Goal: Task Accomplishment & Management: Manage account settings

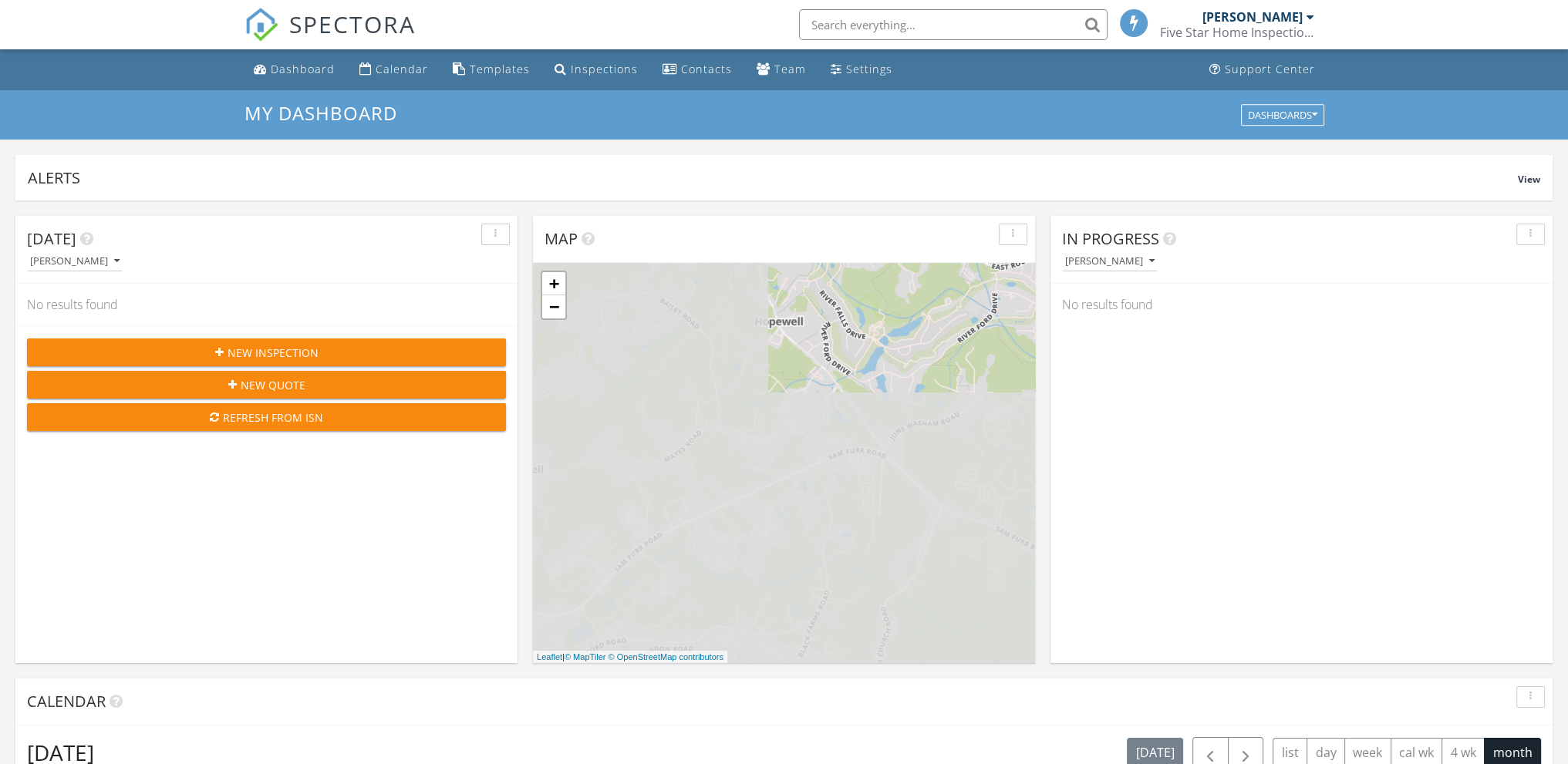
scroll to position [7, 8]
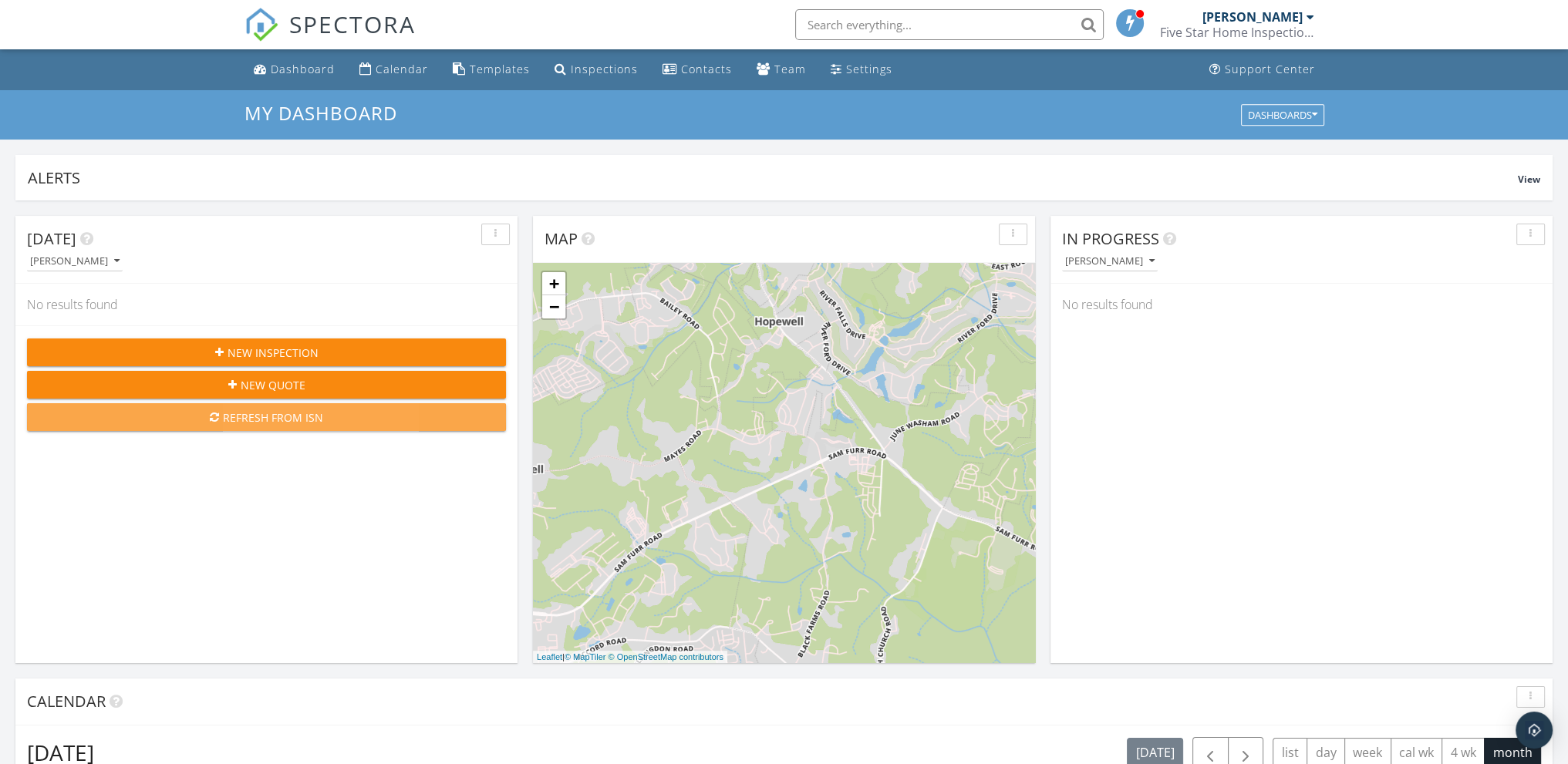
click at [285, 419] on div "Refresh from ISN" at bounding box center [266, 417] width 454 height 16
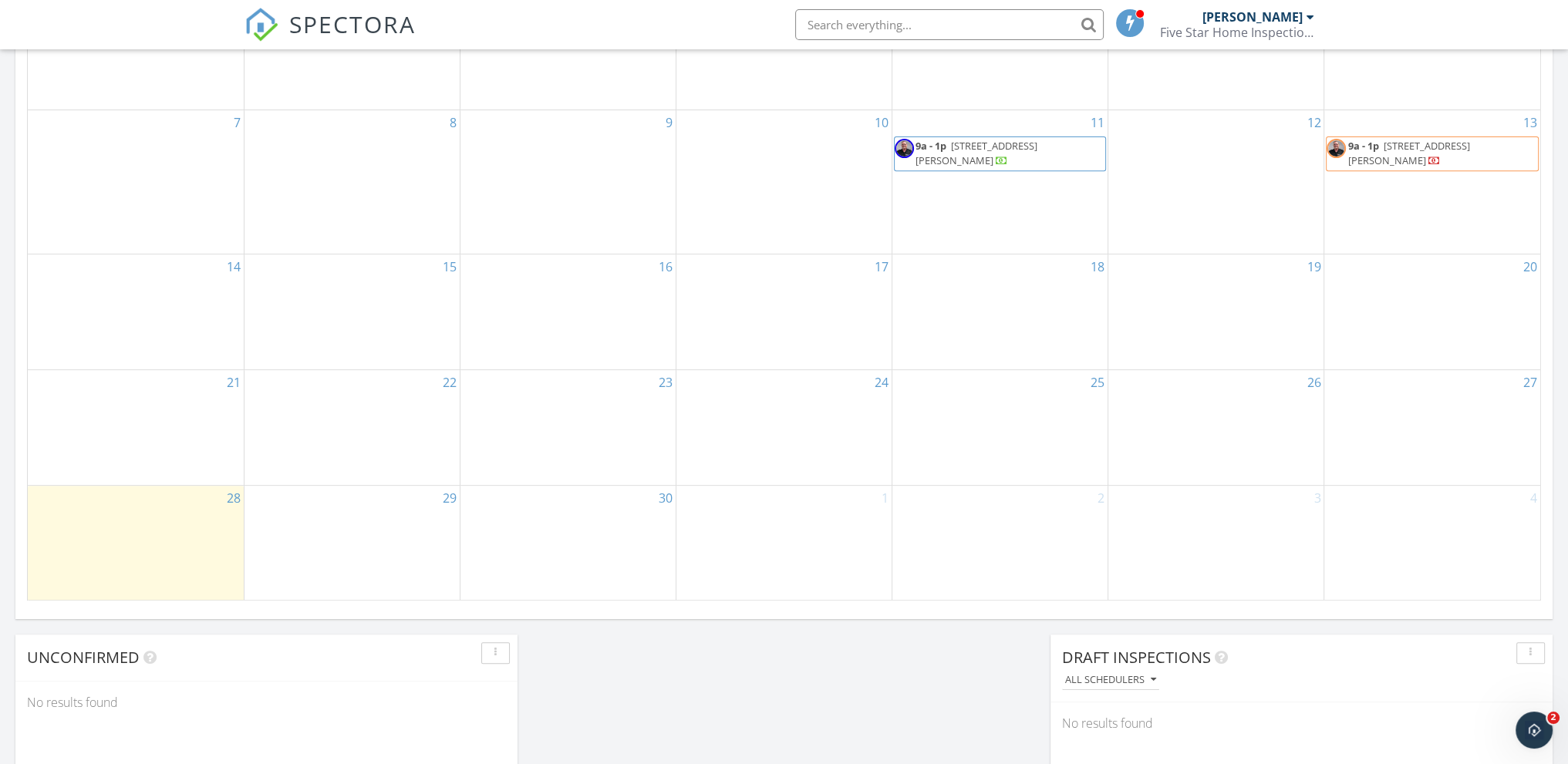
scroll to position [463, 0]
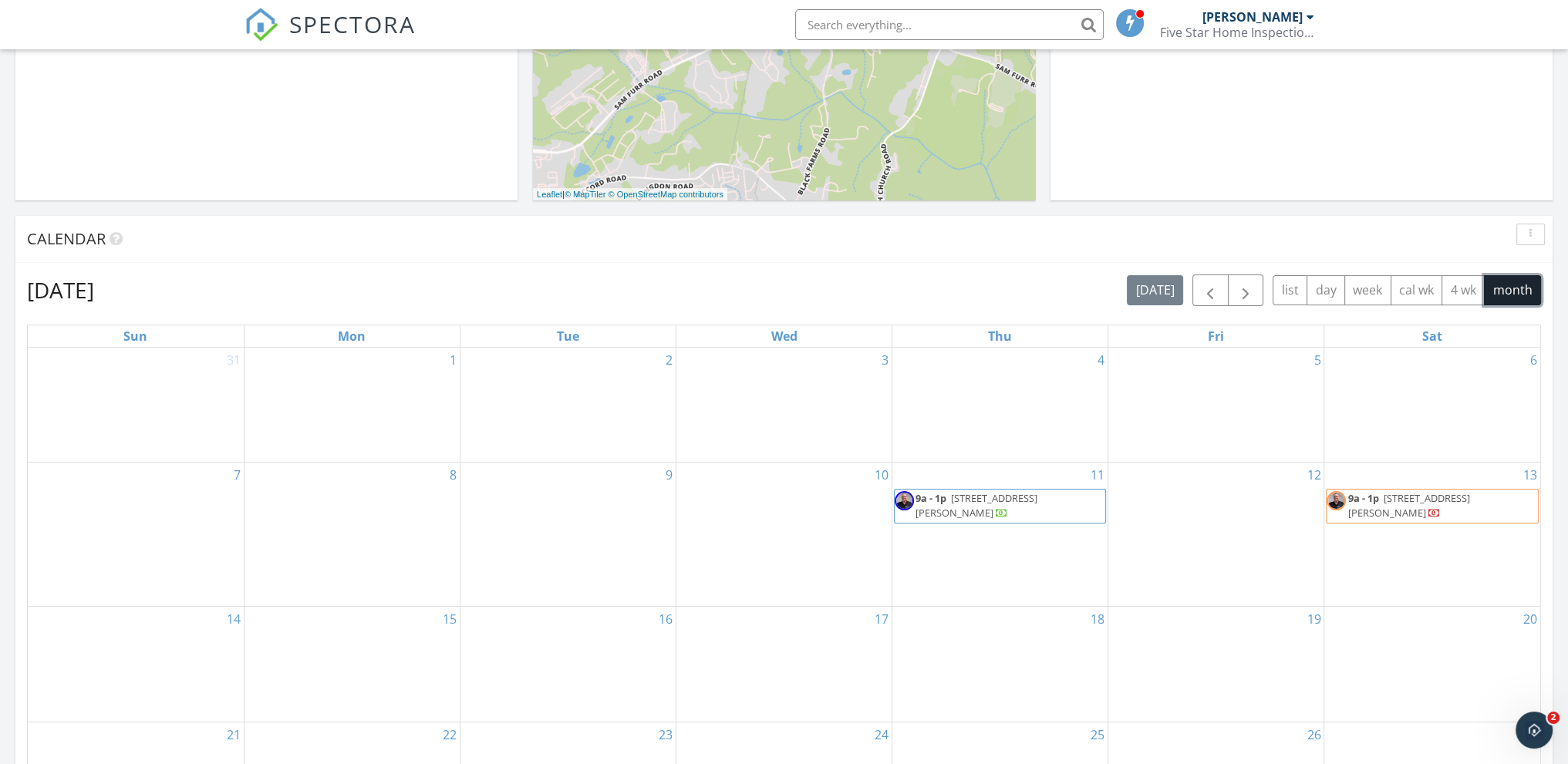
click at [1514, 288] on button "month" at bounding box center [1512, 290] width 57 height 30
click at [1249, 294] on span "button" at bounding box center [1245, 291] width 19 height 19
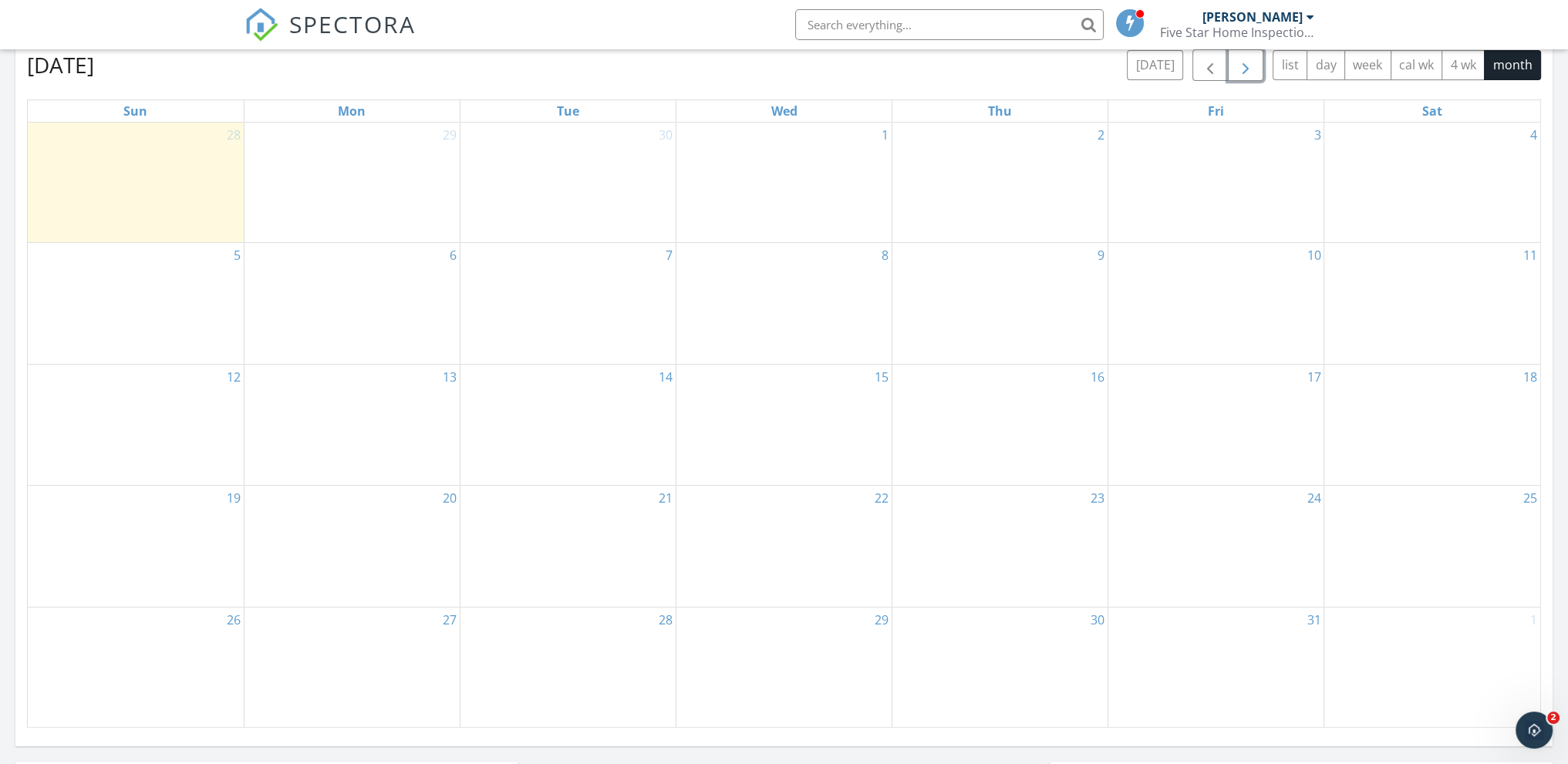
scroll to position [694, 0]
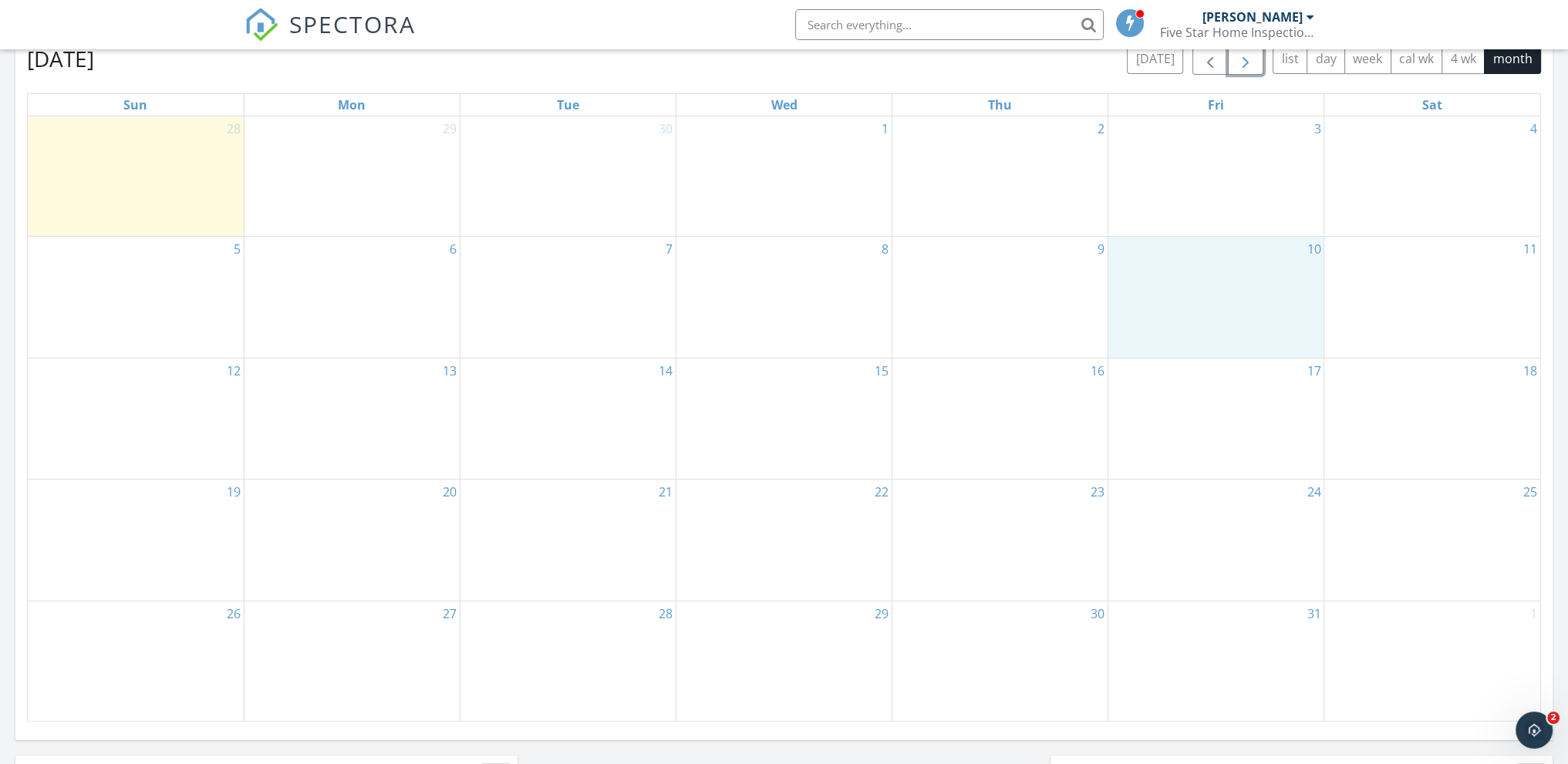
click at [1228, 286] on div "10" at bounding box center [1216, 297] width 215 height 121
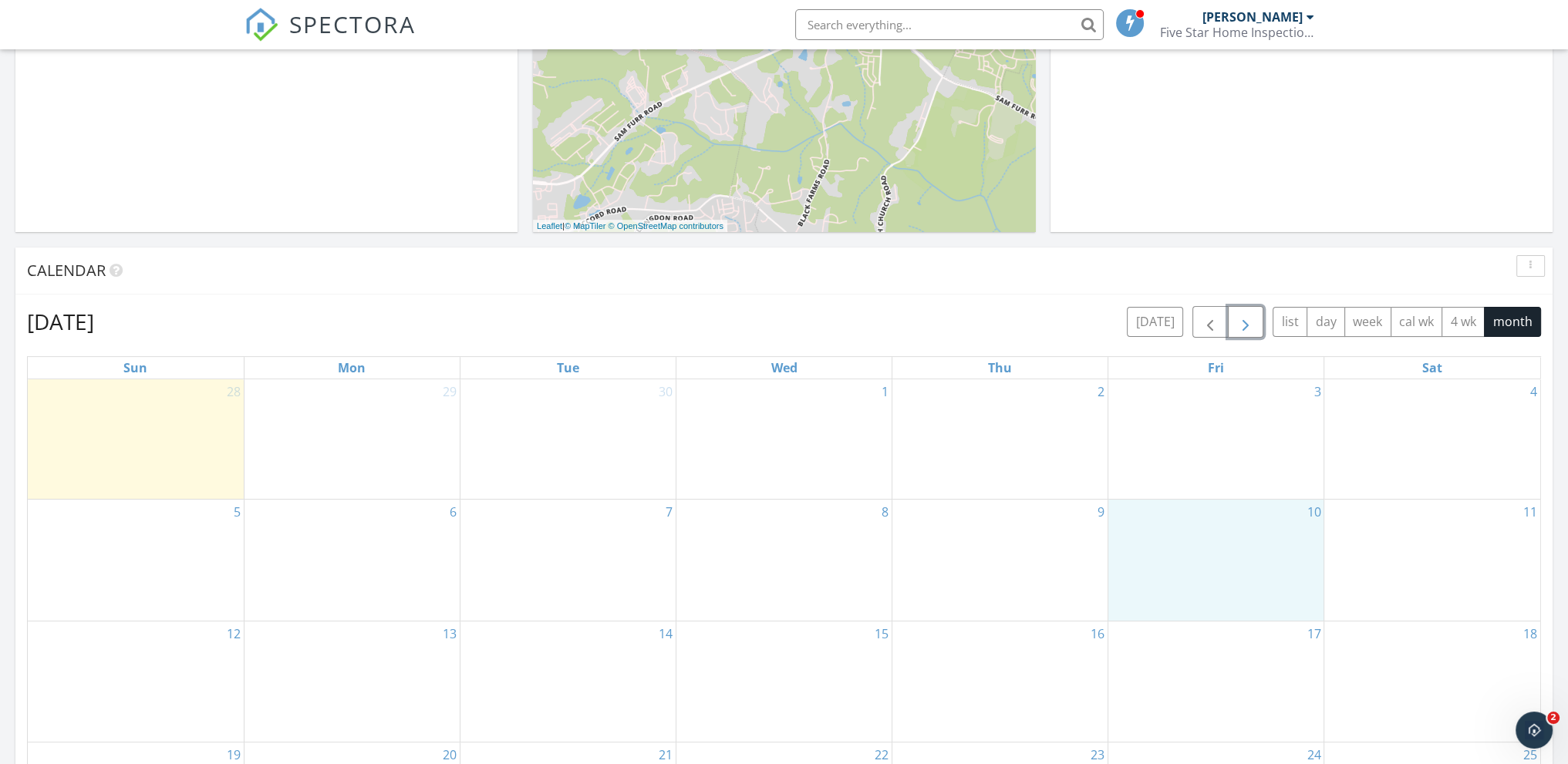
scroll to position [77, 0]
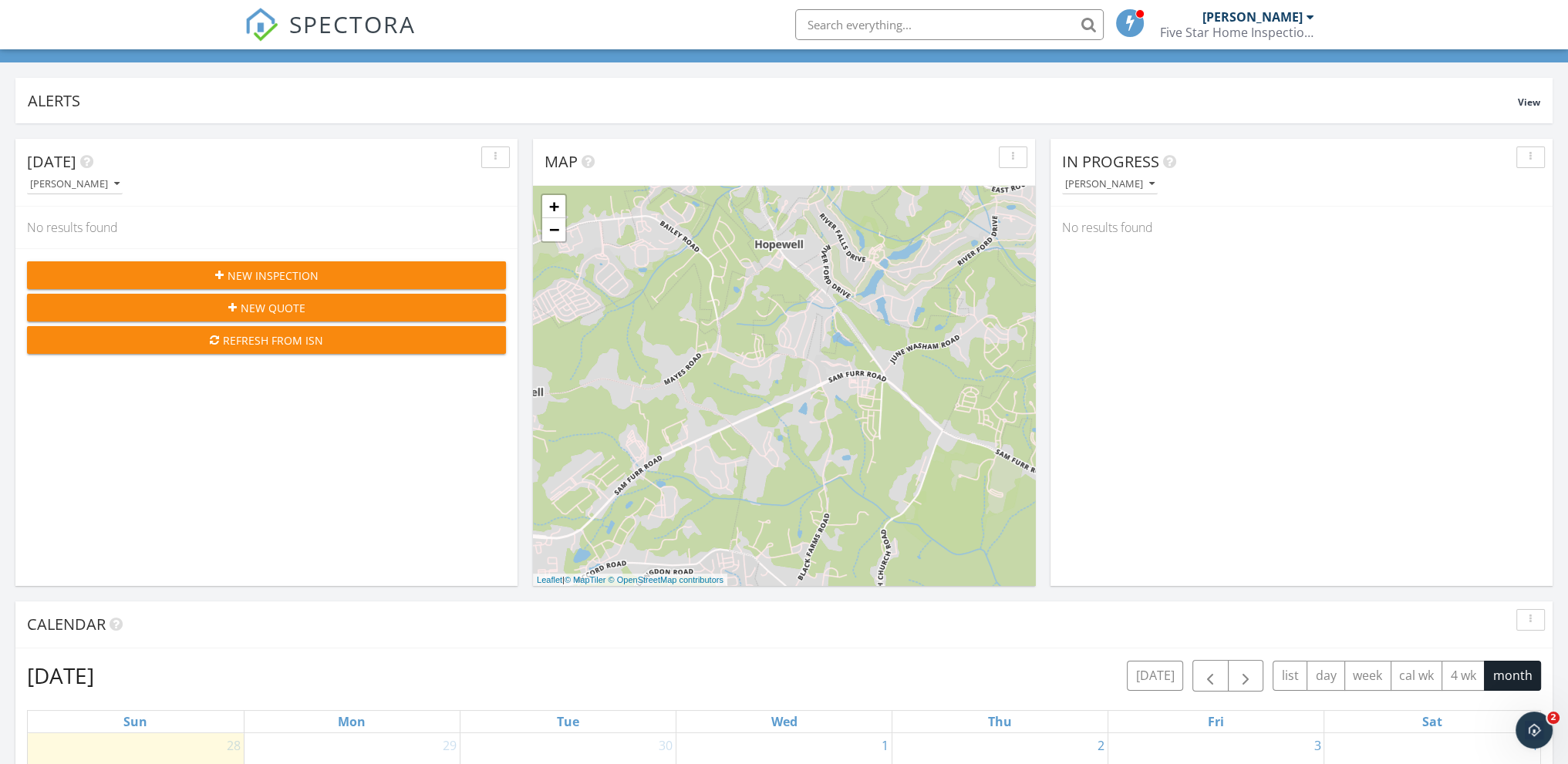
click at [1308, 20] on div at bounding box center [1310, 17] width 8 height 13
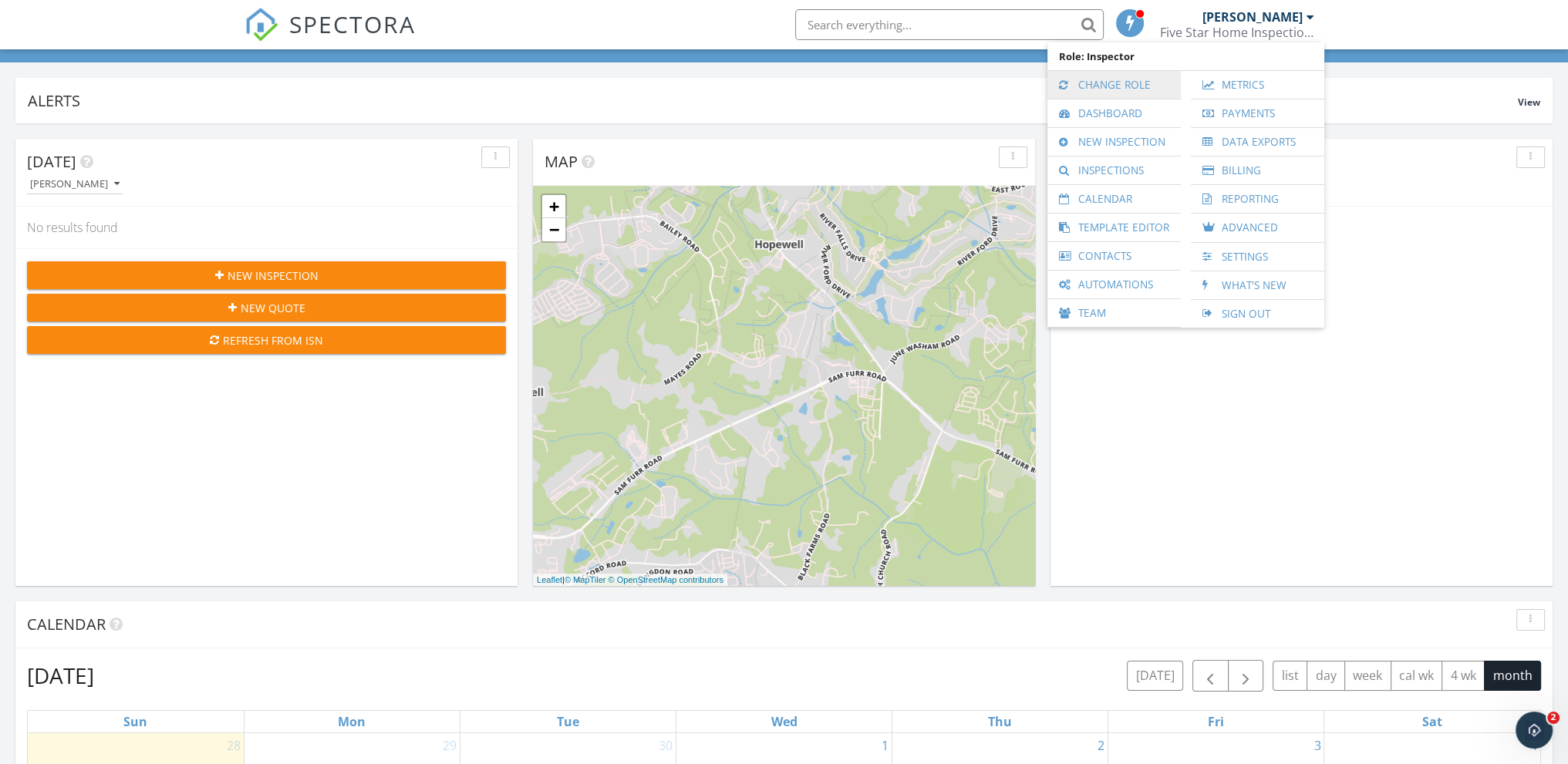
click at [1117, 85] on link "Change Role" at bounding box center [1114, 85] width 118 height 27
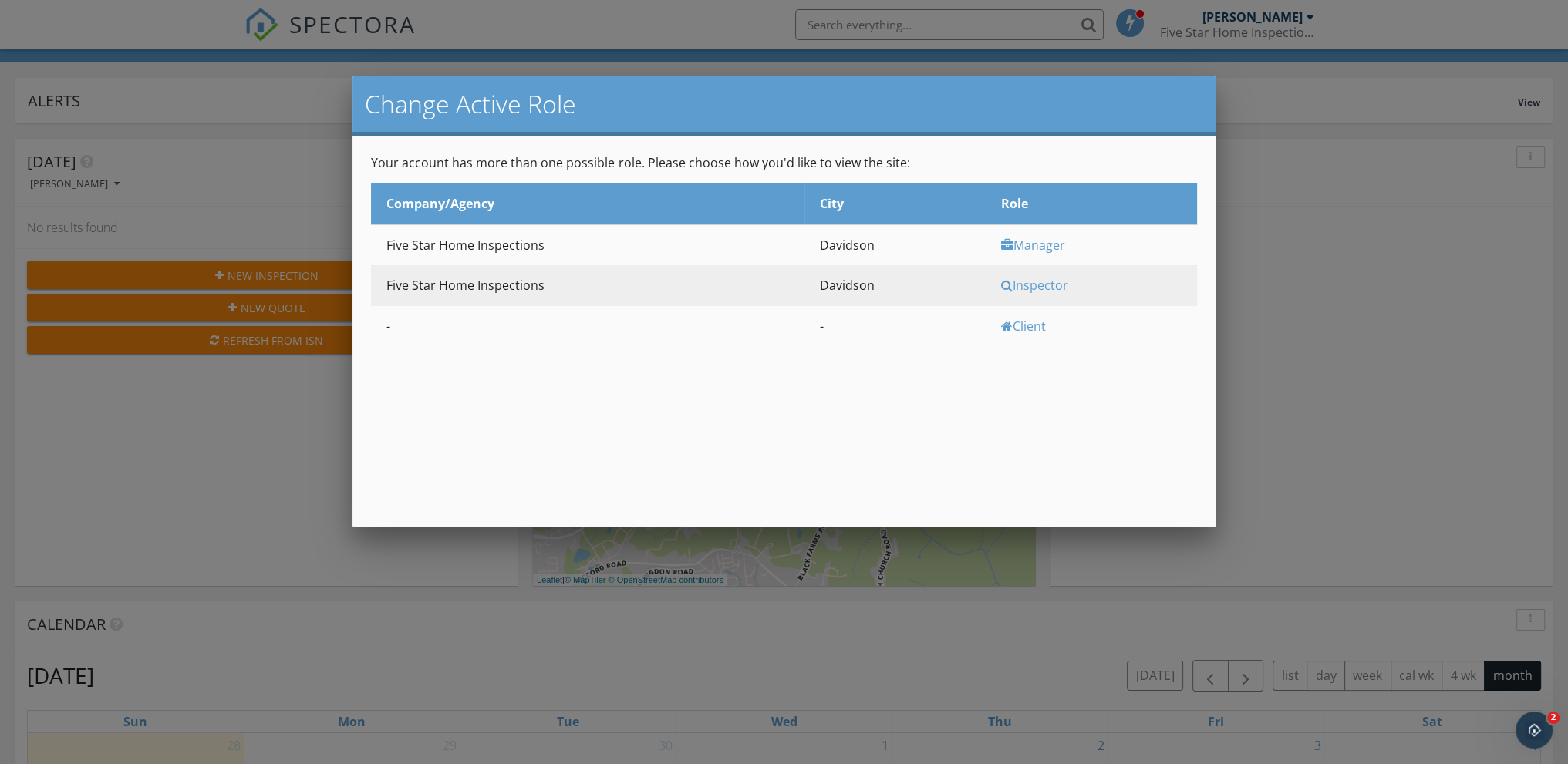
click at [1040, 289] on div "Inspector" at bounding box center [1097, 286] width 192 height 17
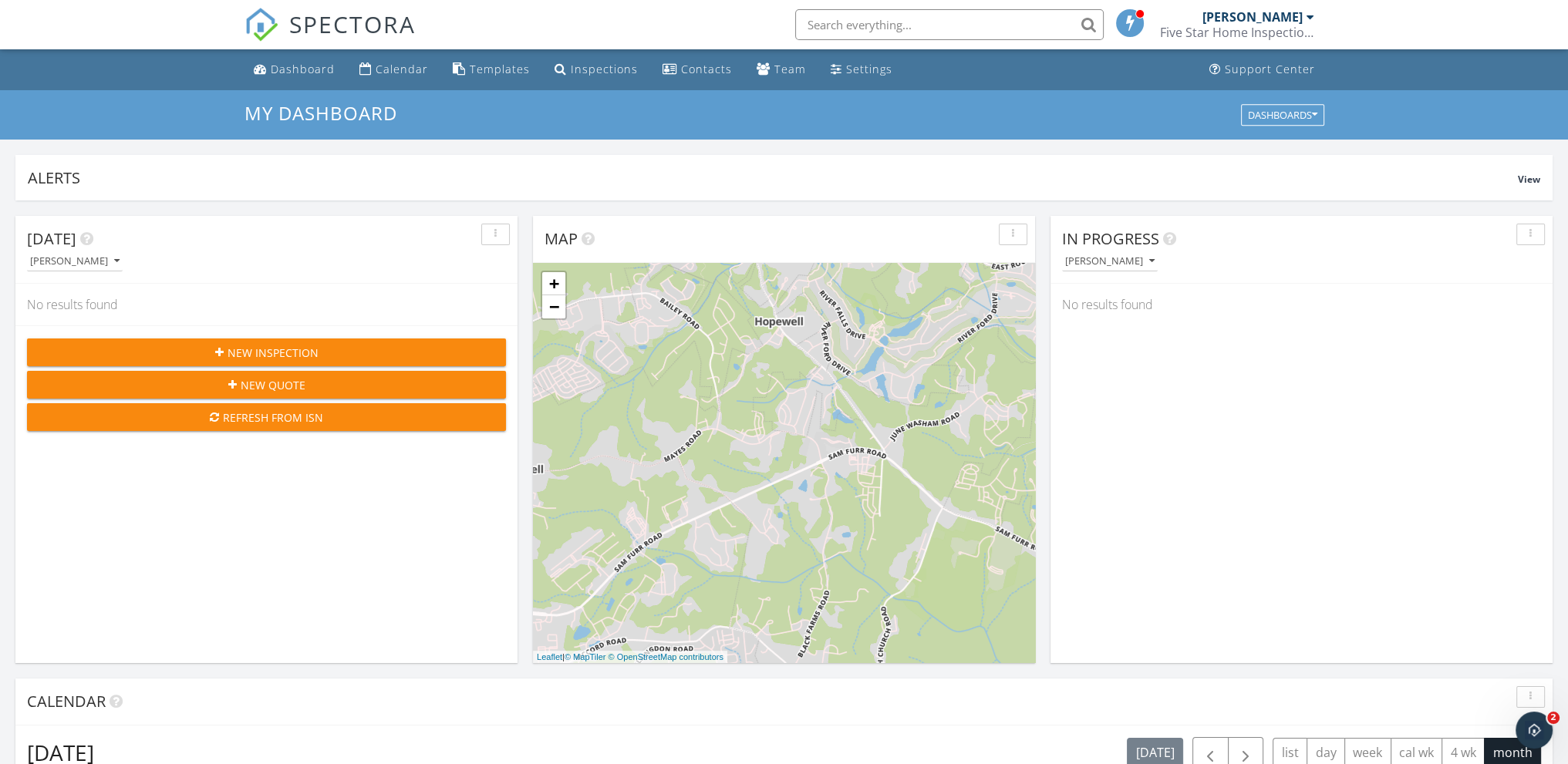
click at [282, 413] on div "Refresh from ISN" at bounding box center [266, 417] width 454 height 16
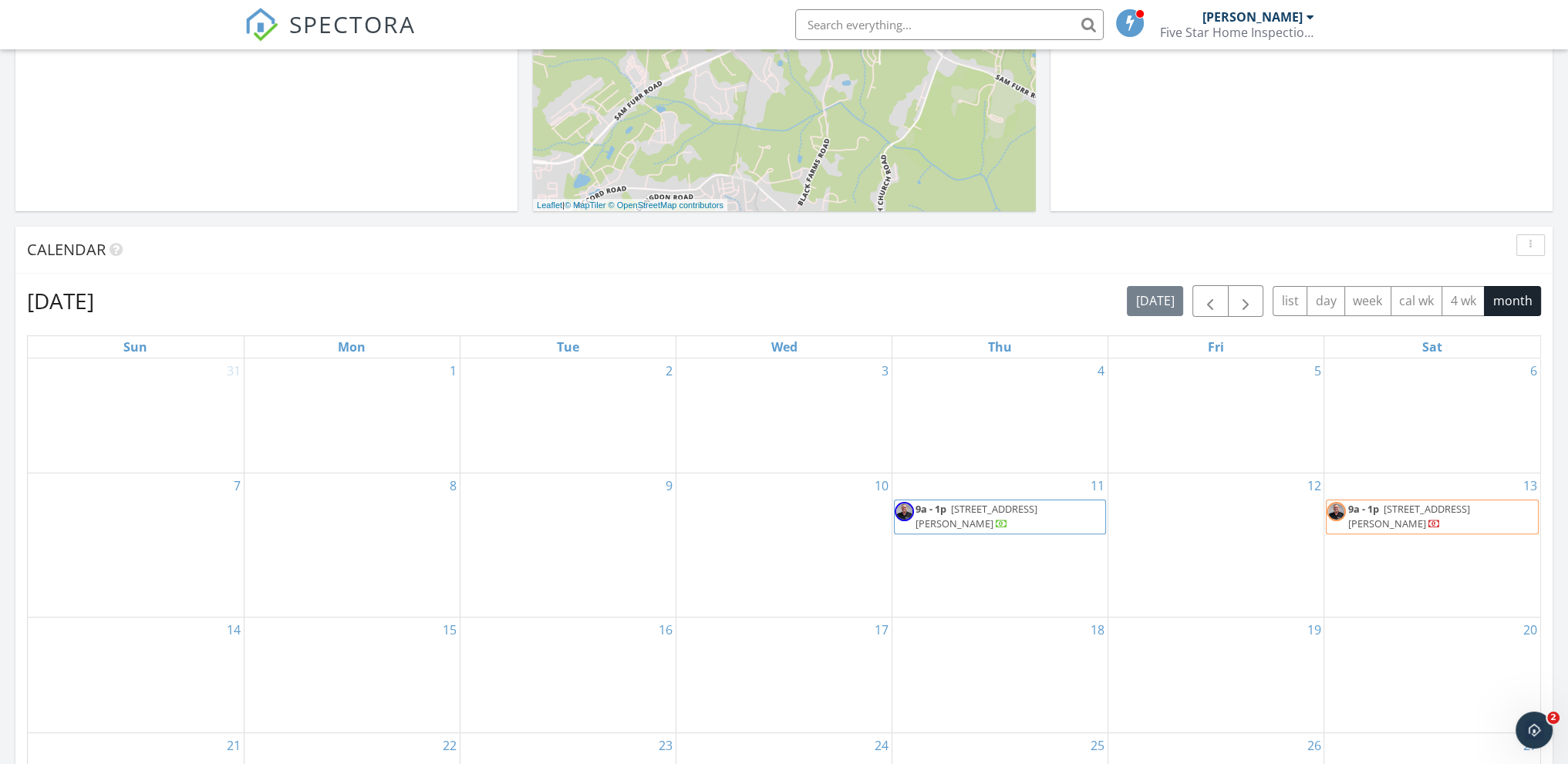
scroll to position [540, 0]
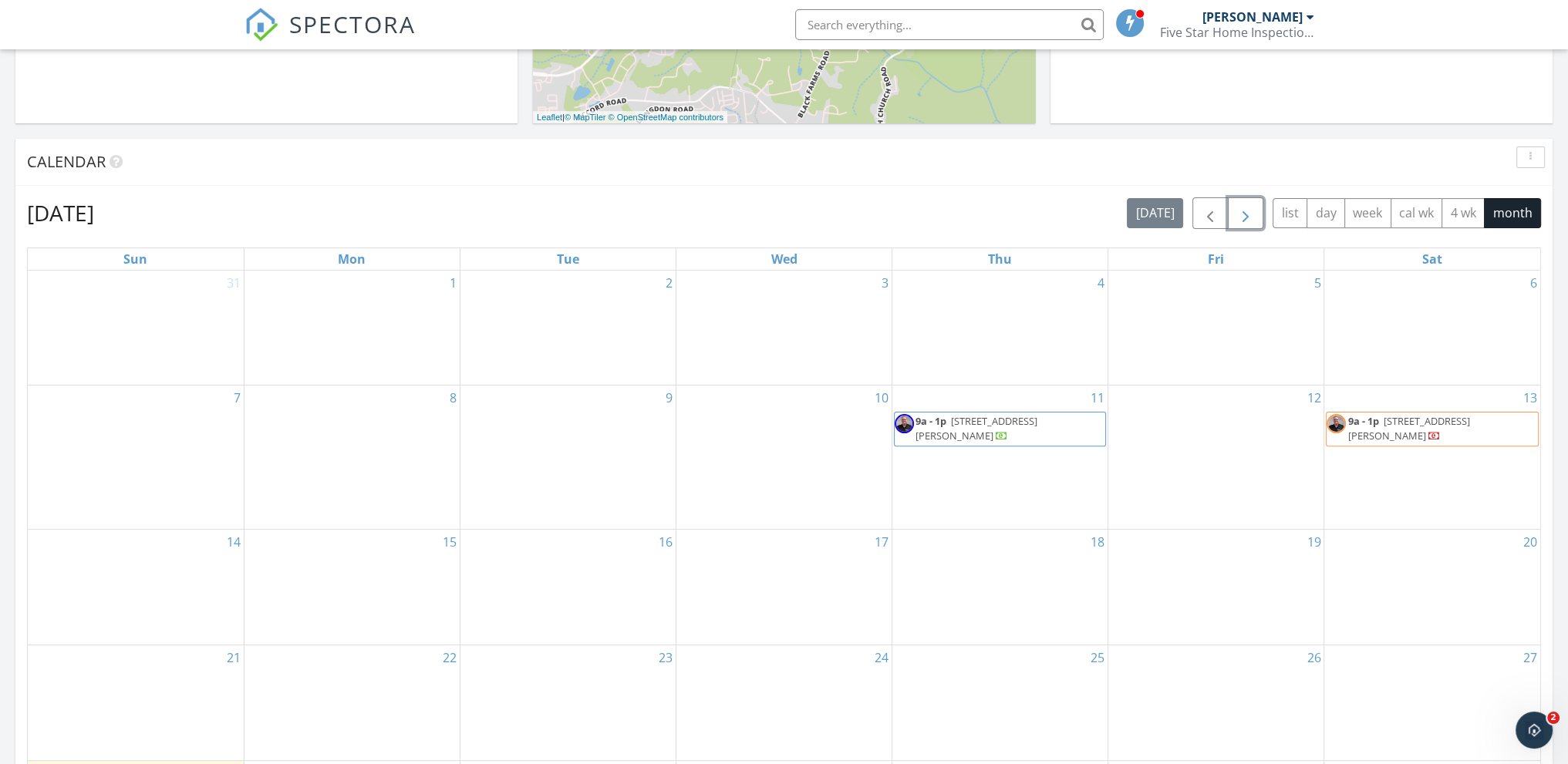
click at [1249, 220] on span "button" at bounding box center [1245, 214] width 19 height 19
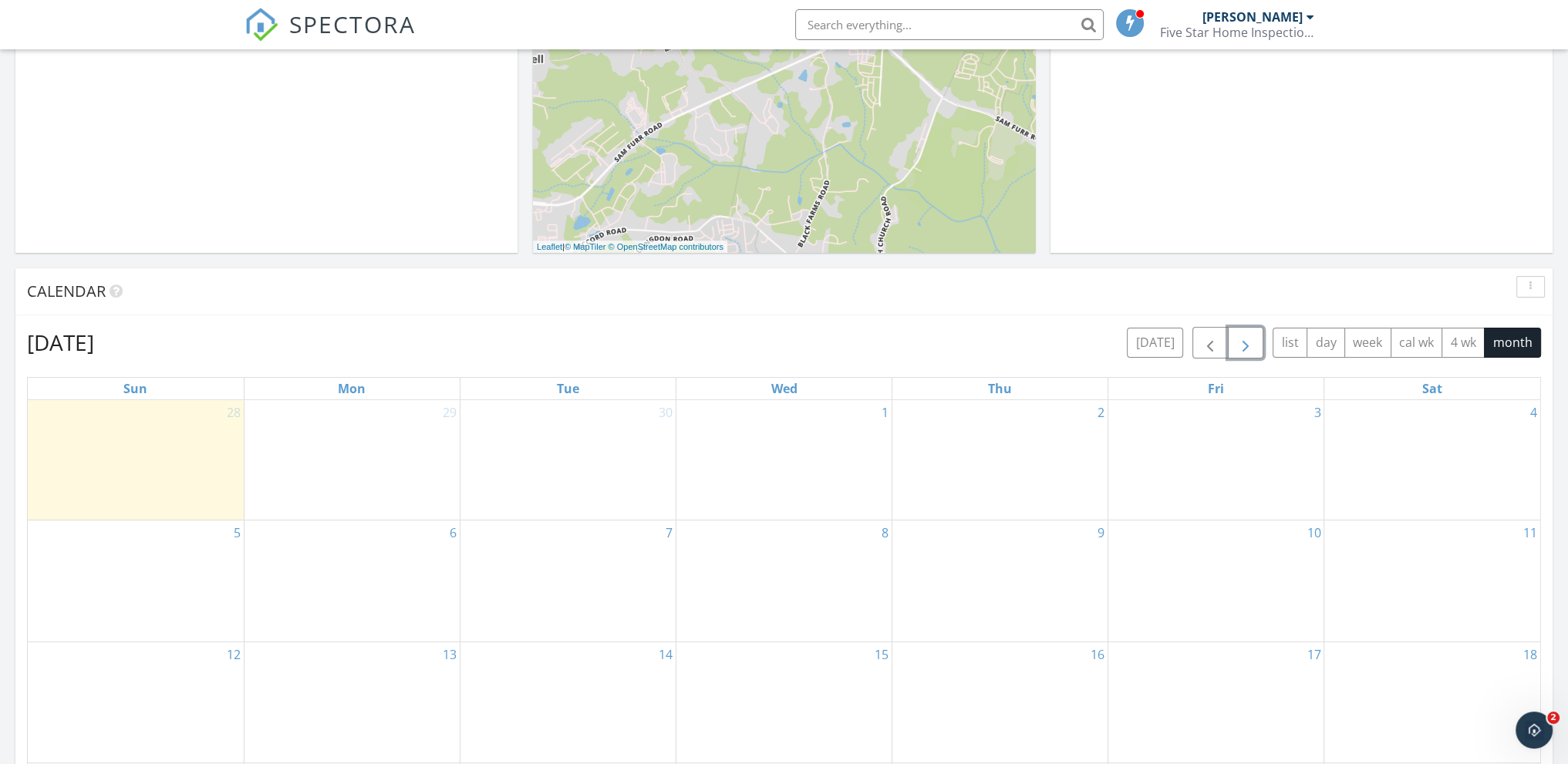
scroll to position [0, 0]
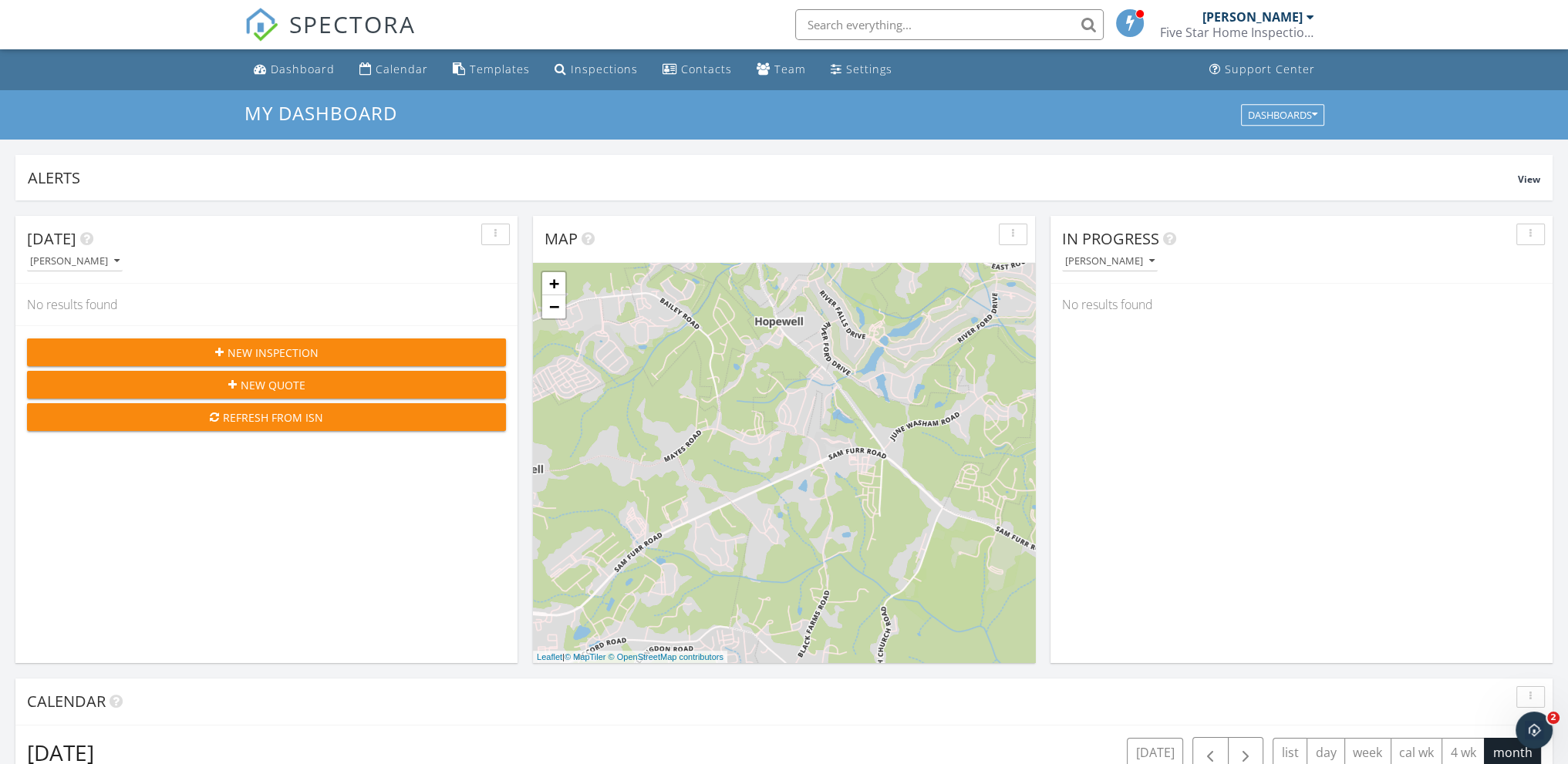
click at [1307, 16] on div at bounding box center [1310, 17] width 8 height 13
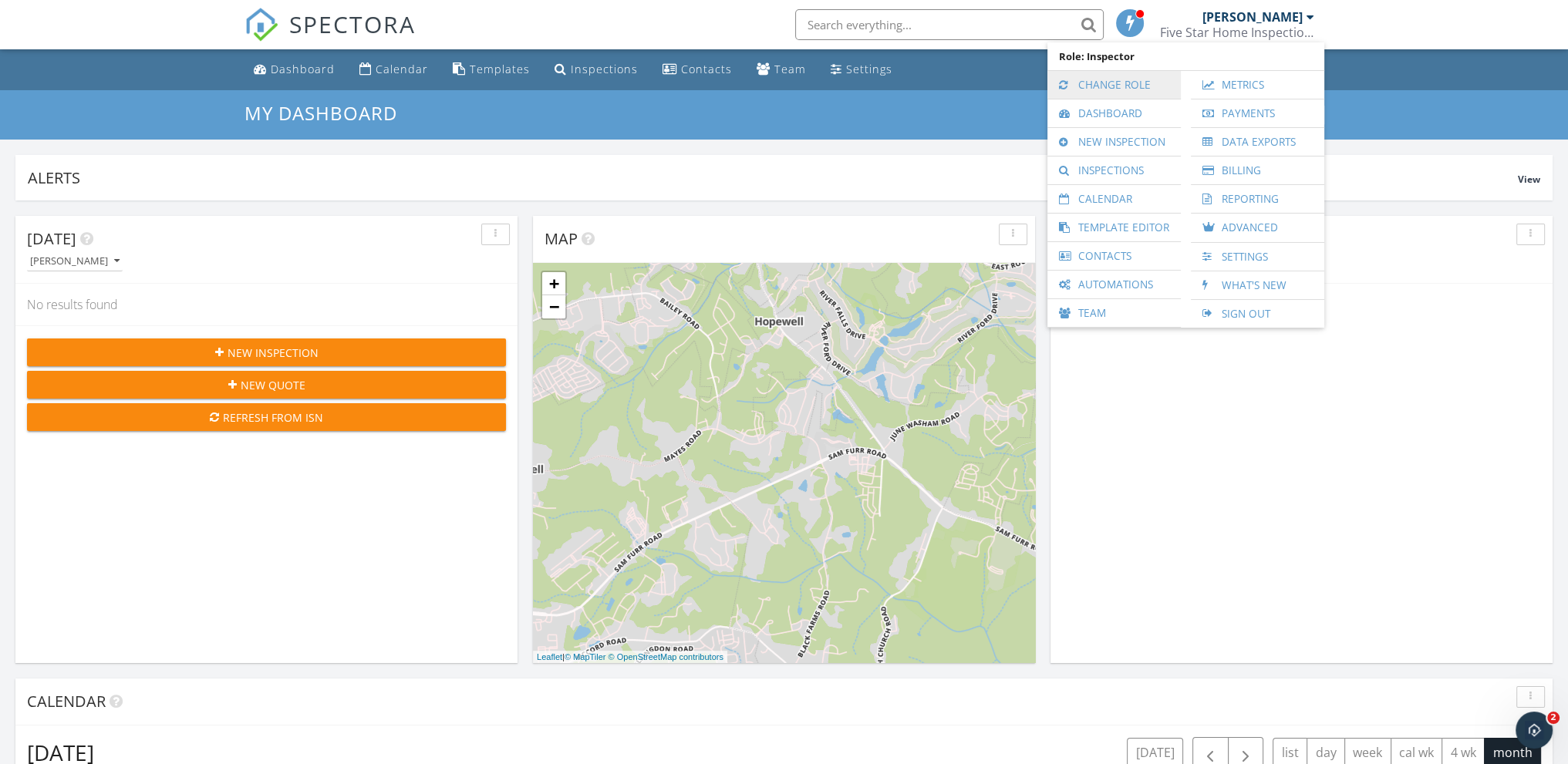
click at [1126, 85] on link "Change Role" at bounding box center [1114, 85] width 118 height 27
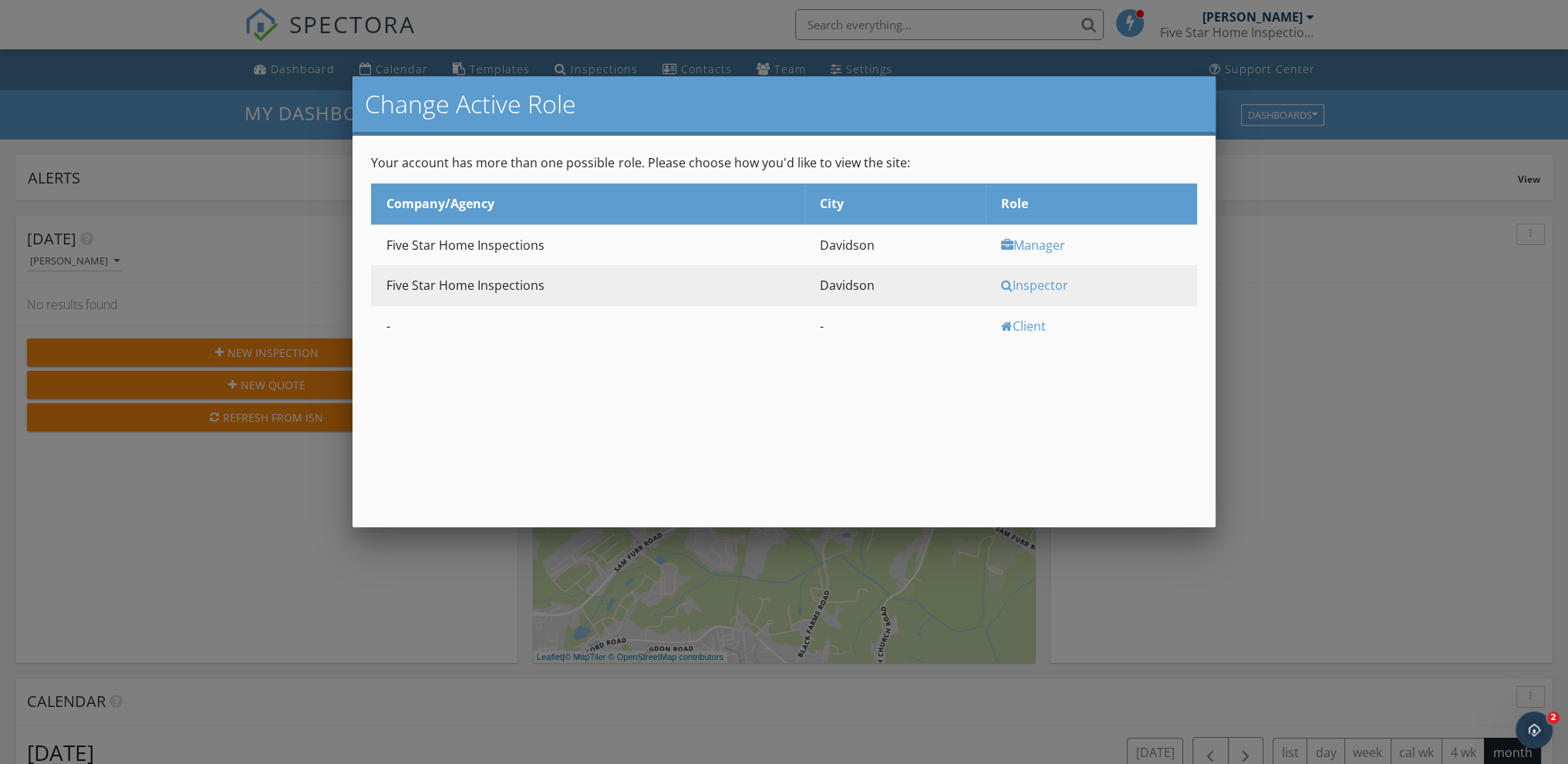
click at [1036, 252] on div "Manager" at bounding box center [1097, 245] width 192 height 17
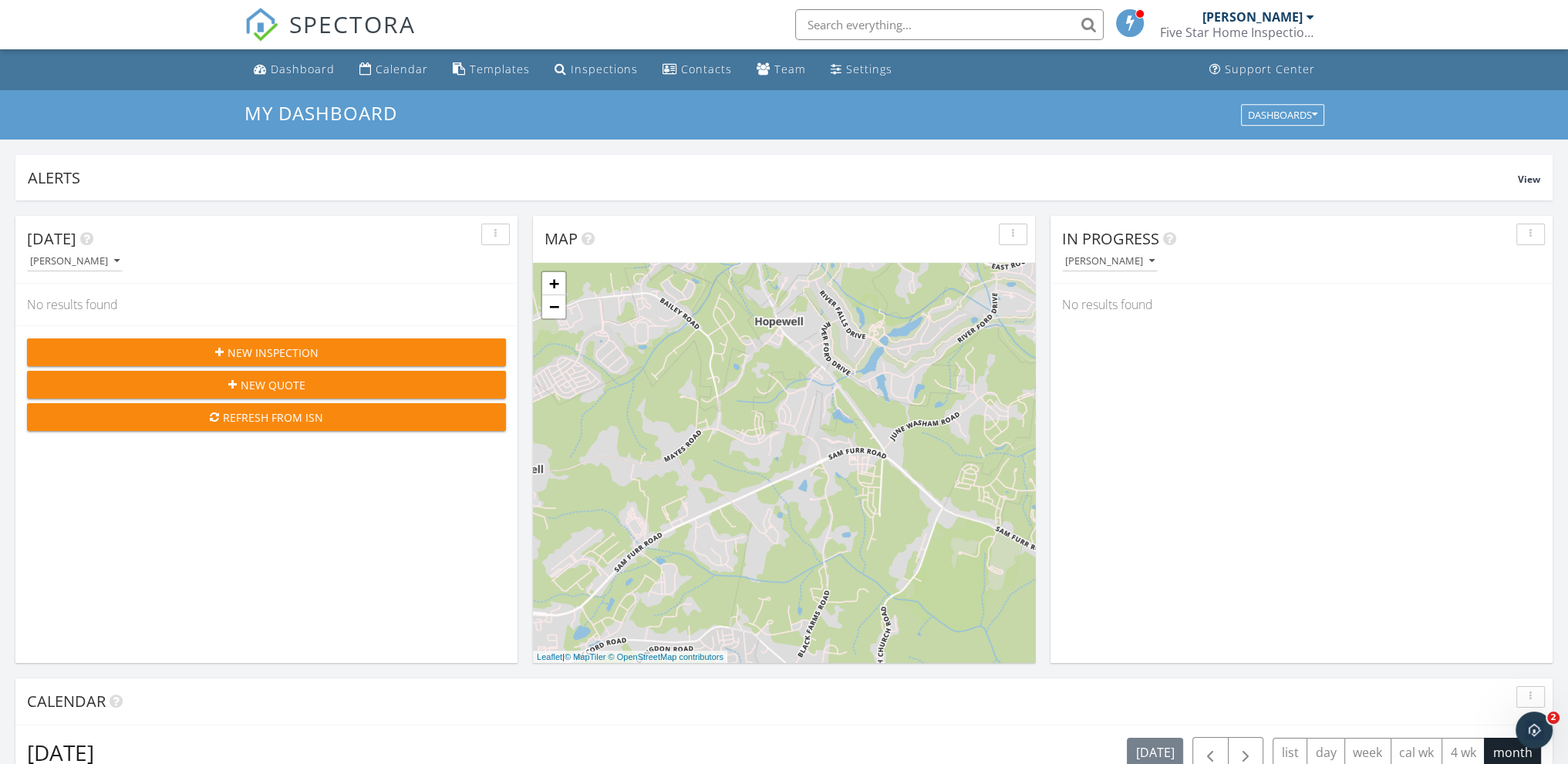
click at [287, 418] on div "Refresh from ISN" at bounding box center [266, 417] width 454 height 16
click at [599, 70] on div "Inspections" at bounding box center [604, 69] width 67 height 15
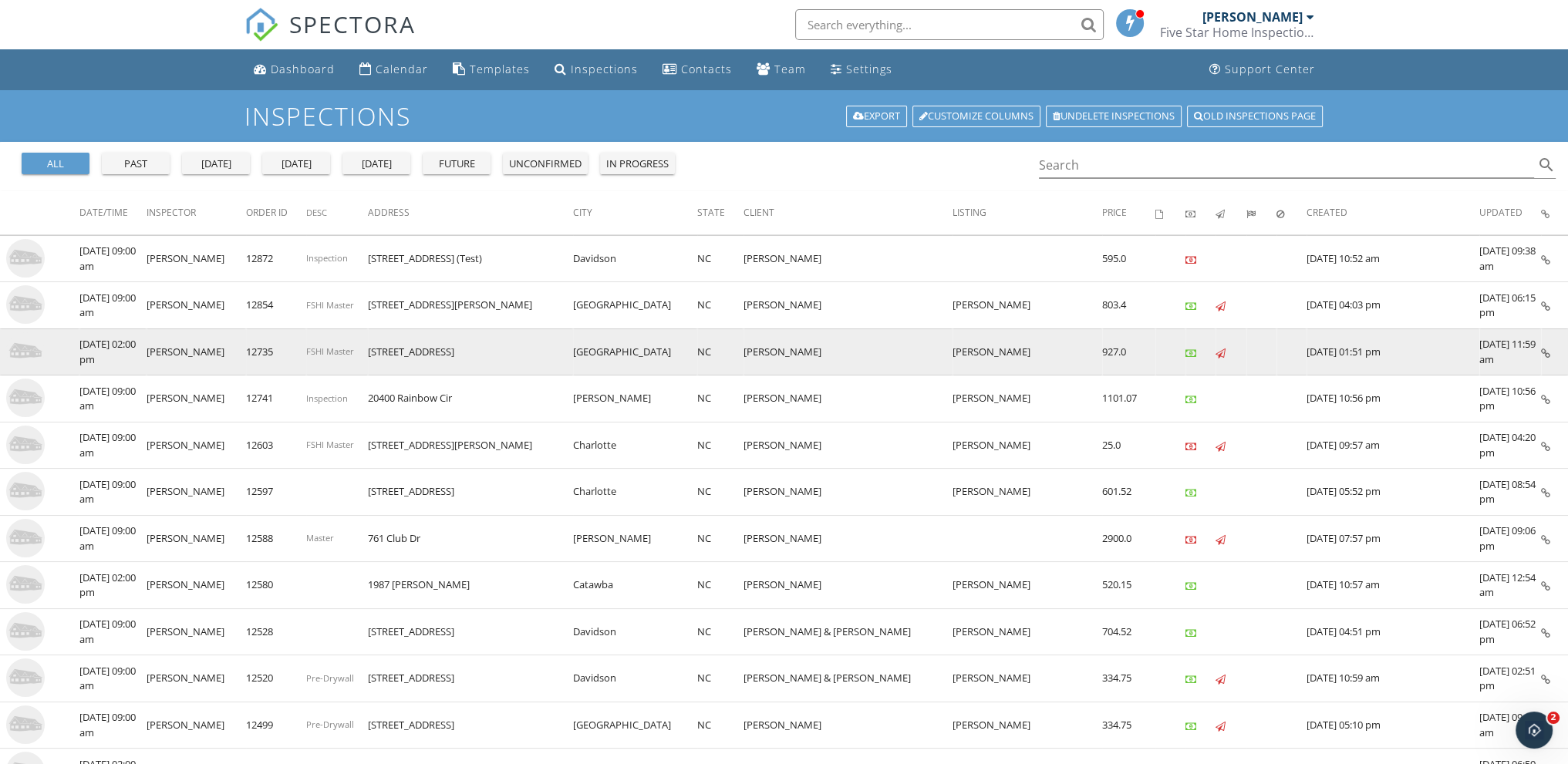
click at [1546, 354] on icon at bounding box center [1546, 353] width 9 height 10
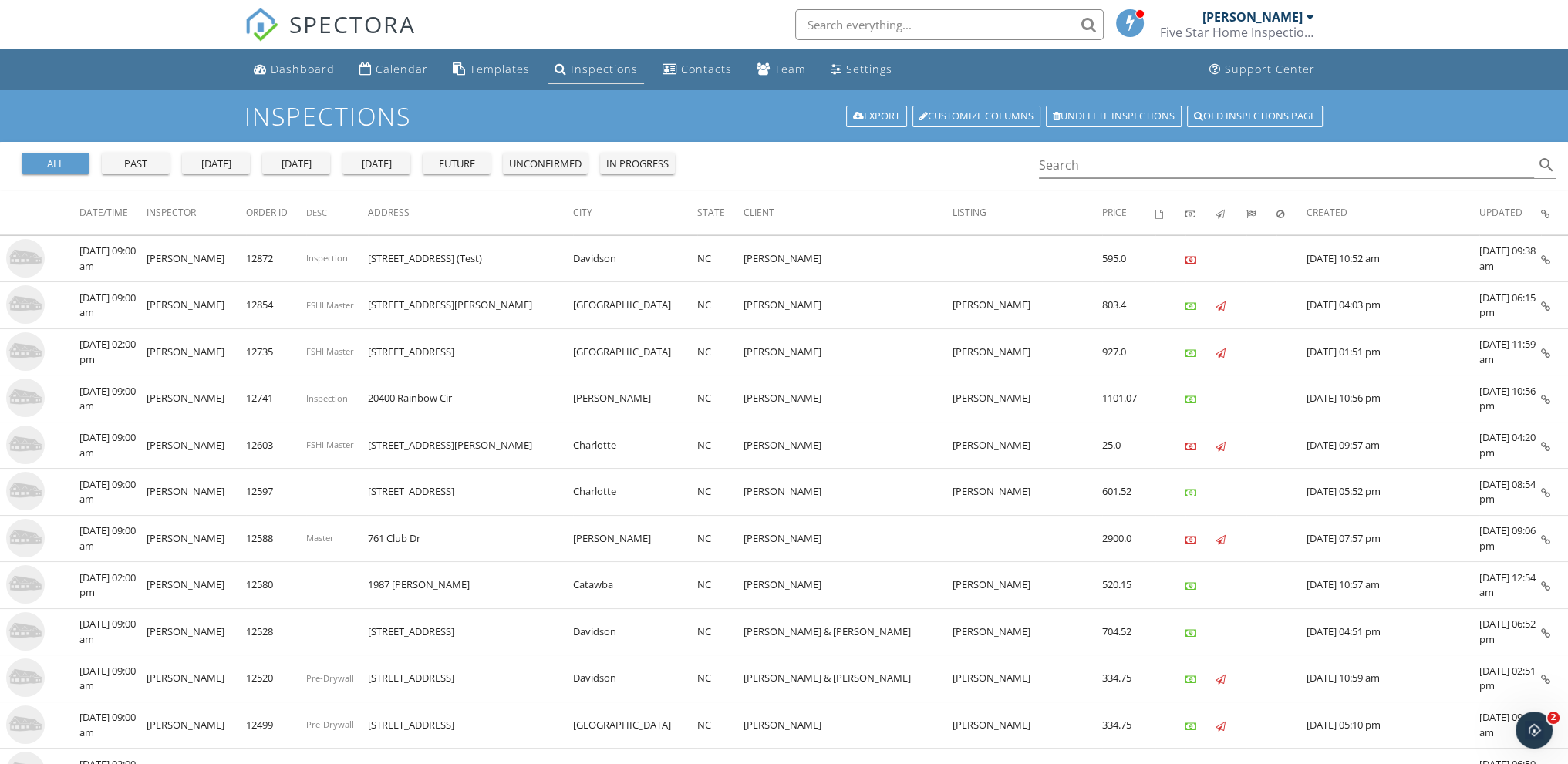
click at [588, 63] on div "Inspections" at bounding box center [604, 69] width 67 height 15
click at [596, 70] on div "Inspections" at bounding box center [604, 69] width 67 height 15
click at [132, 166] on div "past" at bounding box center [135, 164] width 56 height 16
click at [300, 162] on div "[DATE]" at bounding box center [296, 164] width 56 height 16
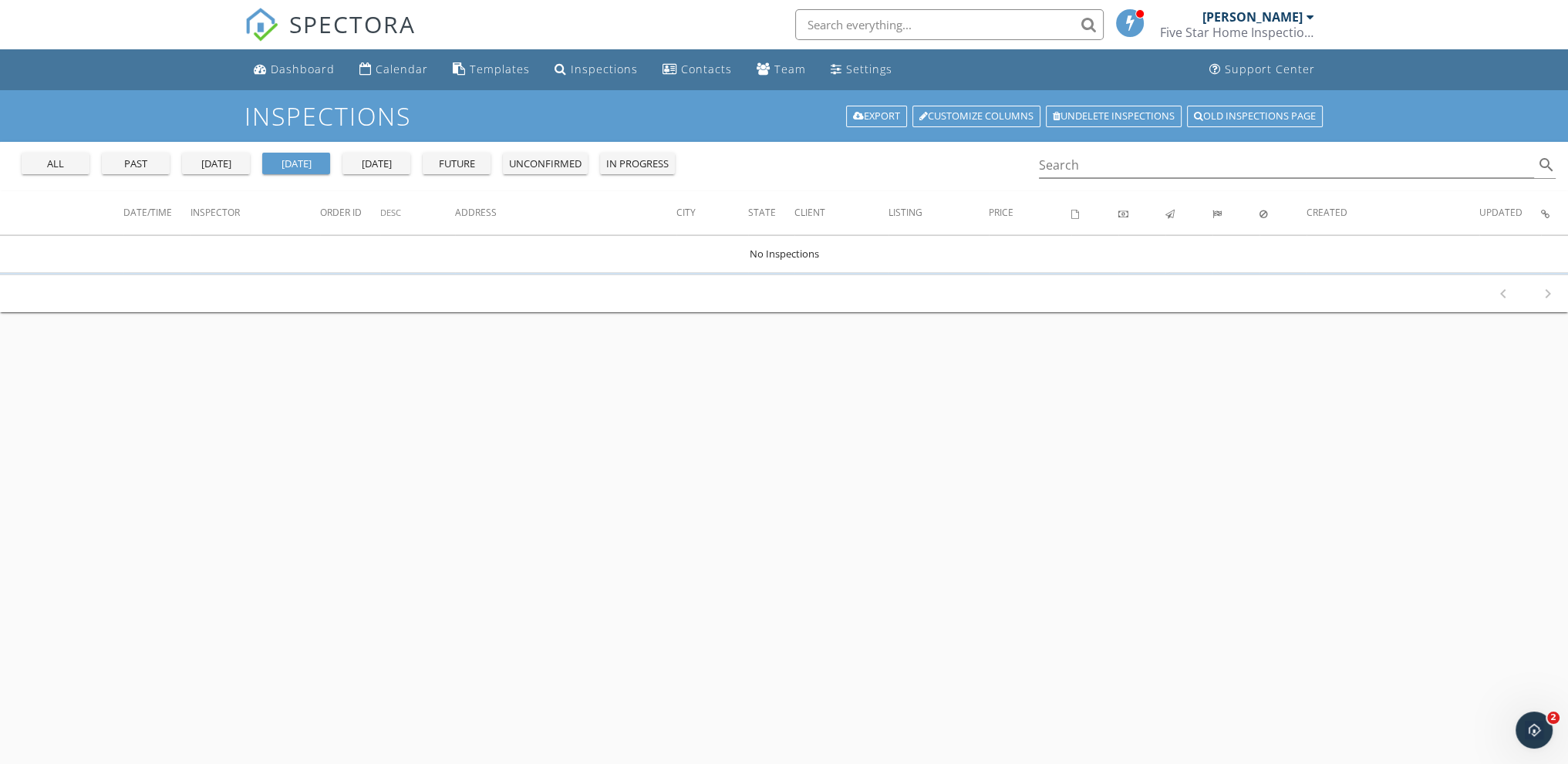
click at [633, 163] on div "in progress" at bounding box center [637, 164] width 63 height 16
click at [297, 65] on div "Dashboard" at bounding box center [303, 69] width 64 height 15
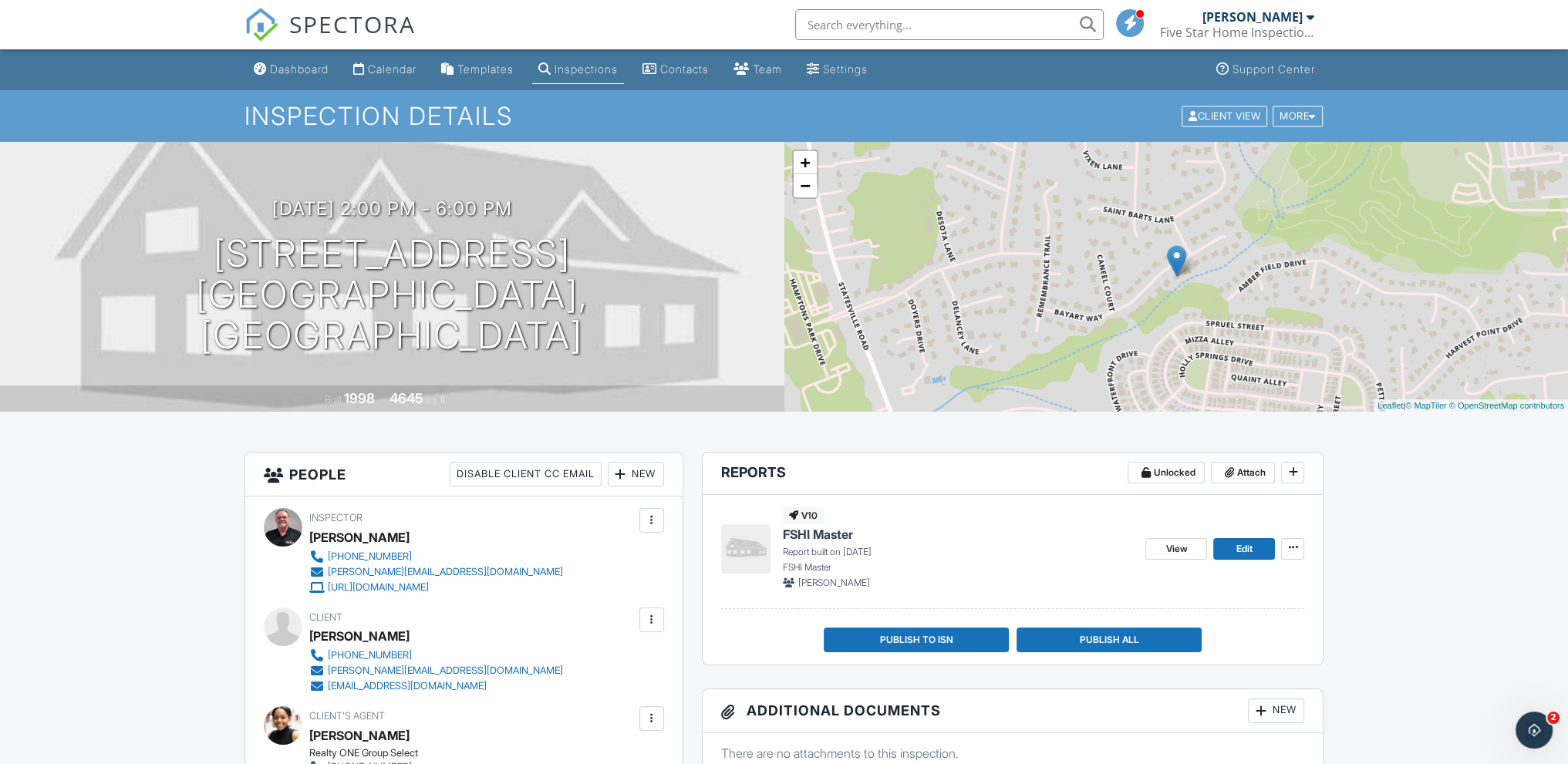
click at [585, 74] on div "Inspections" at bounding box center [586, 69] width 63 height 13
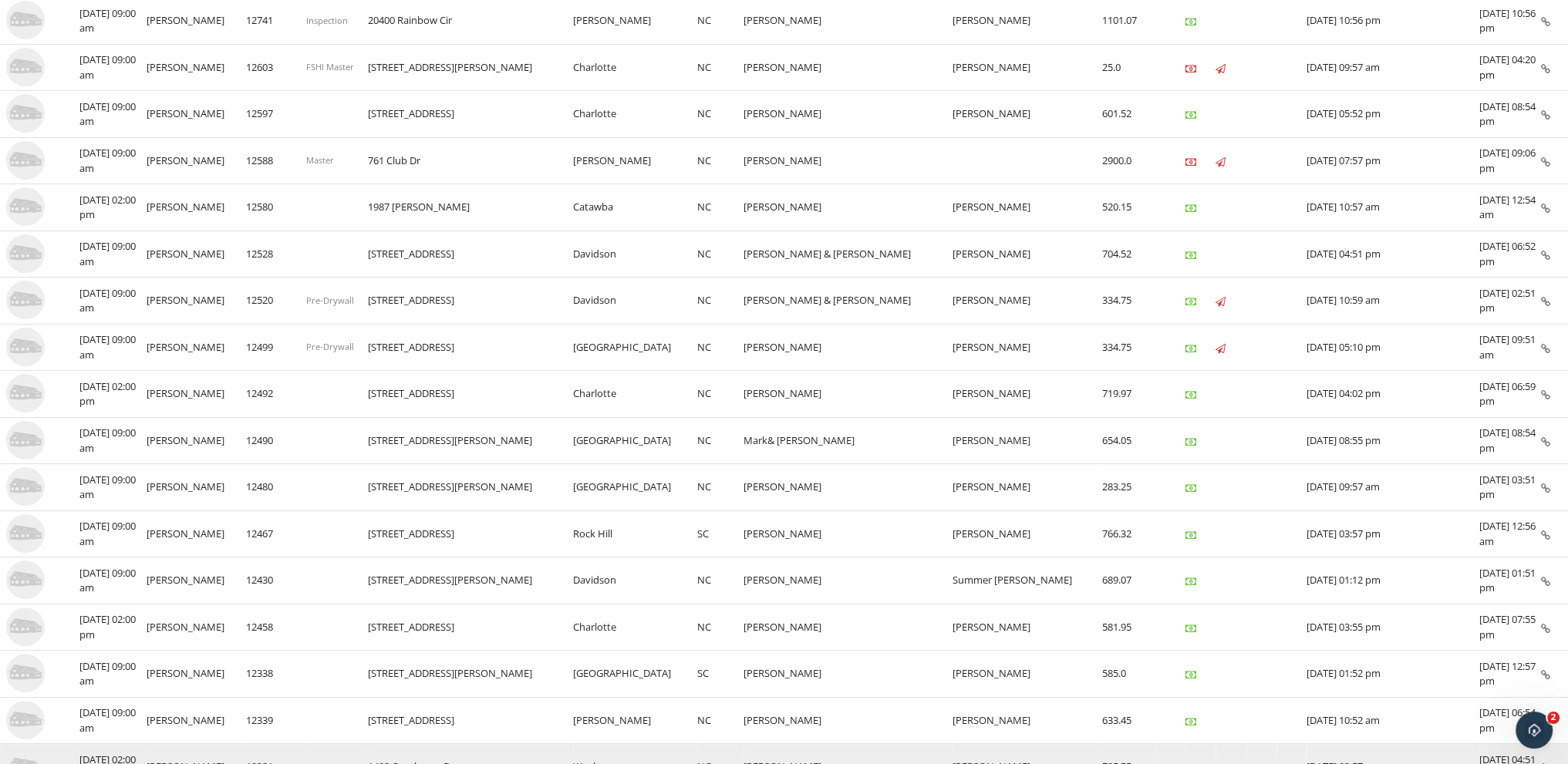
scroll to position [540, 0]
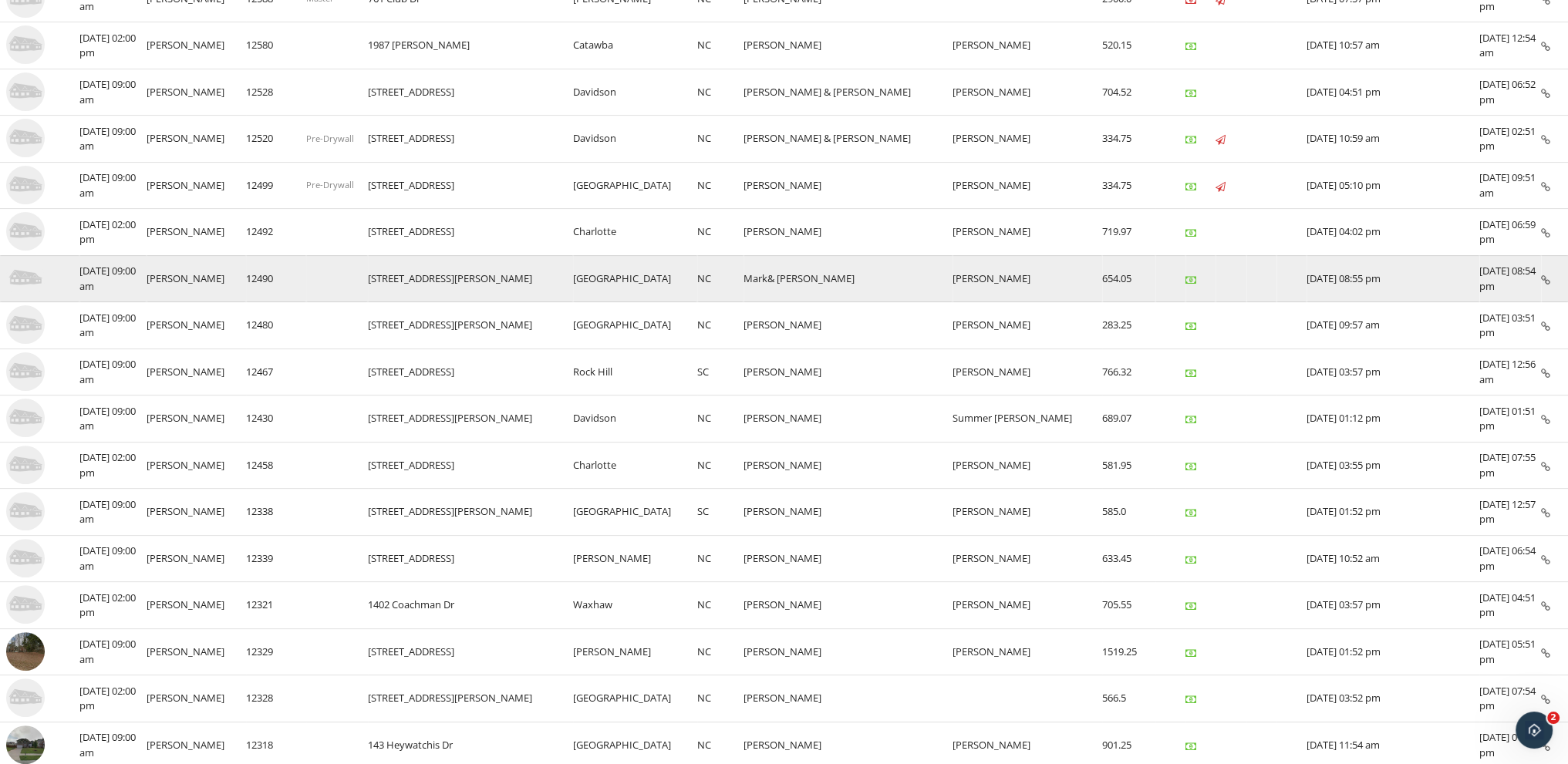
click at [1548, 276] on icon at bounding box center [1546, 280] width 9 height 10
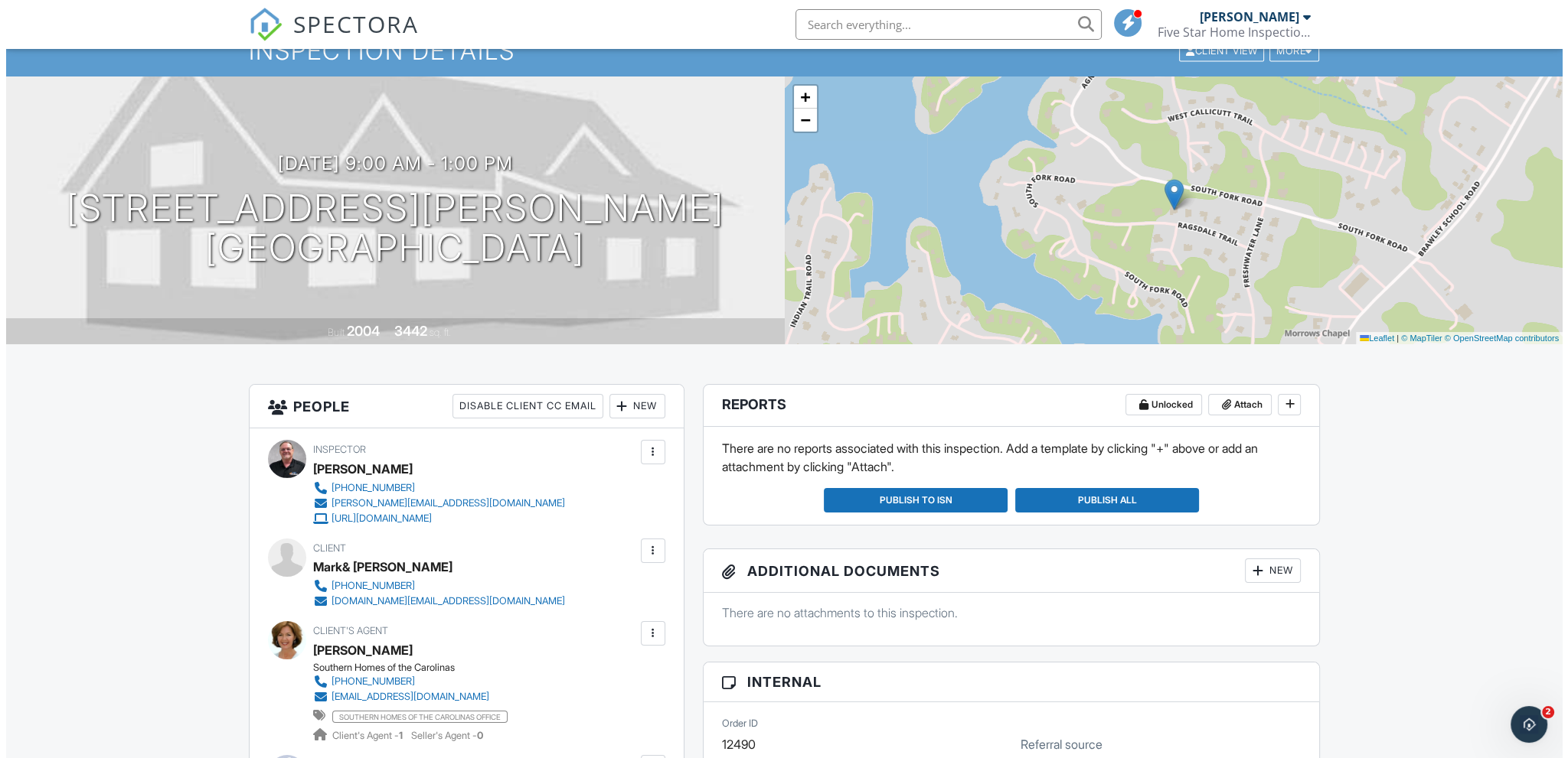
scroll to position [153, 0]
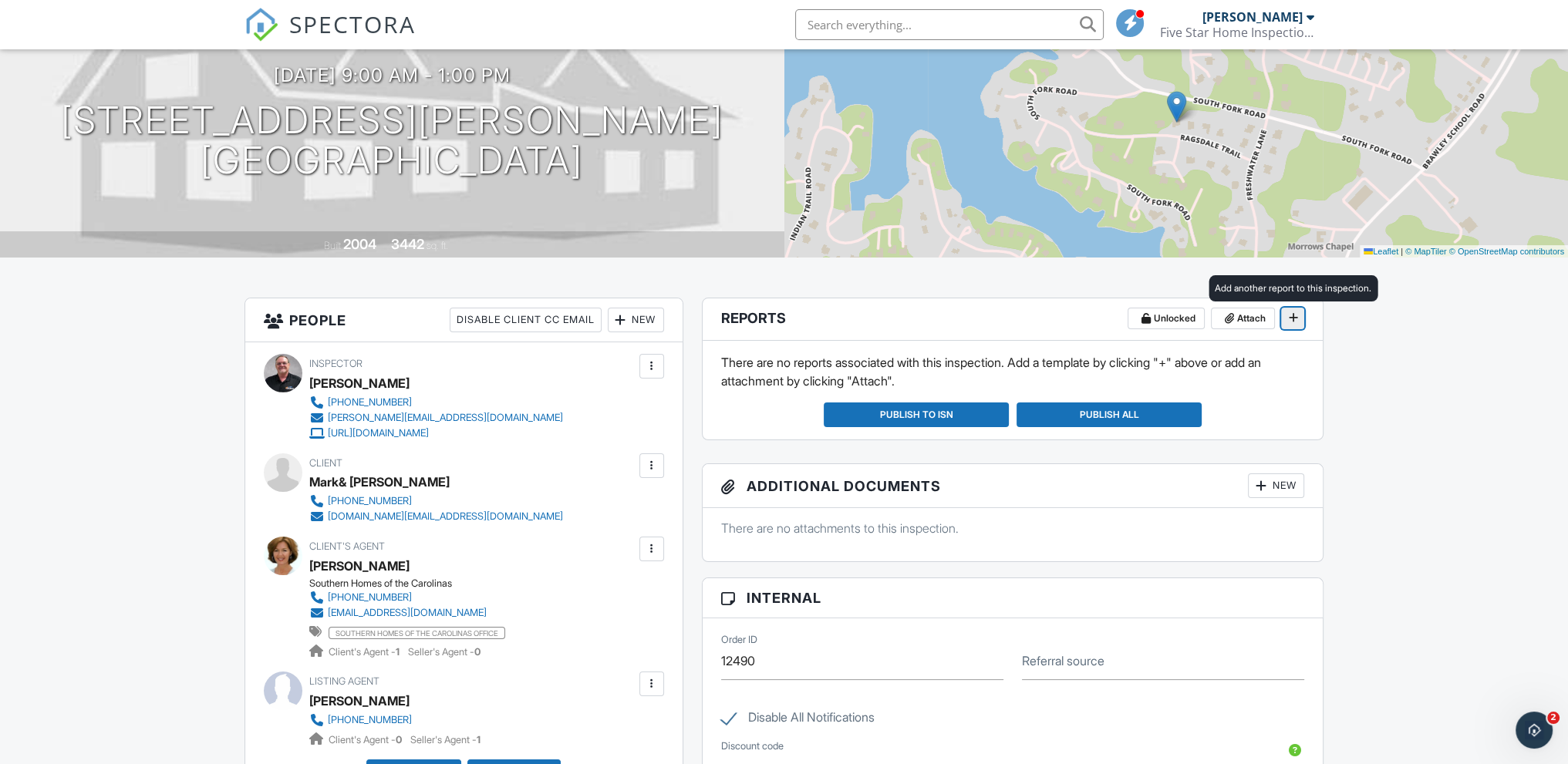
click at [1293, 319] on icon at bounding box center [1293, 318] width 9 height 11
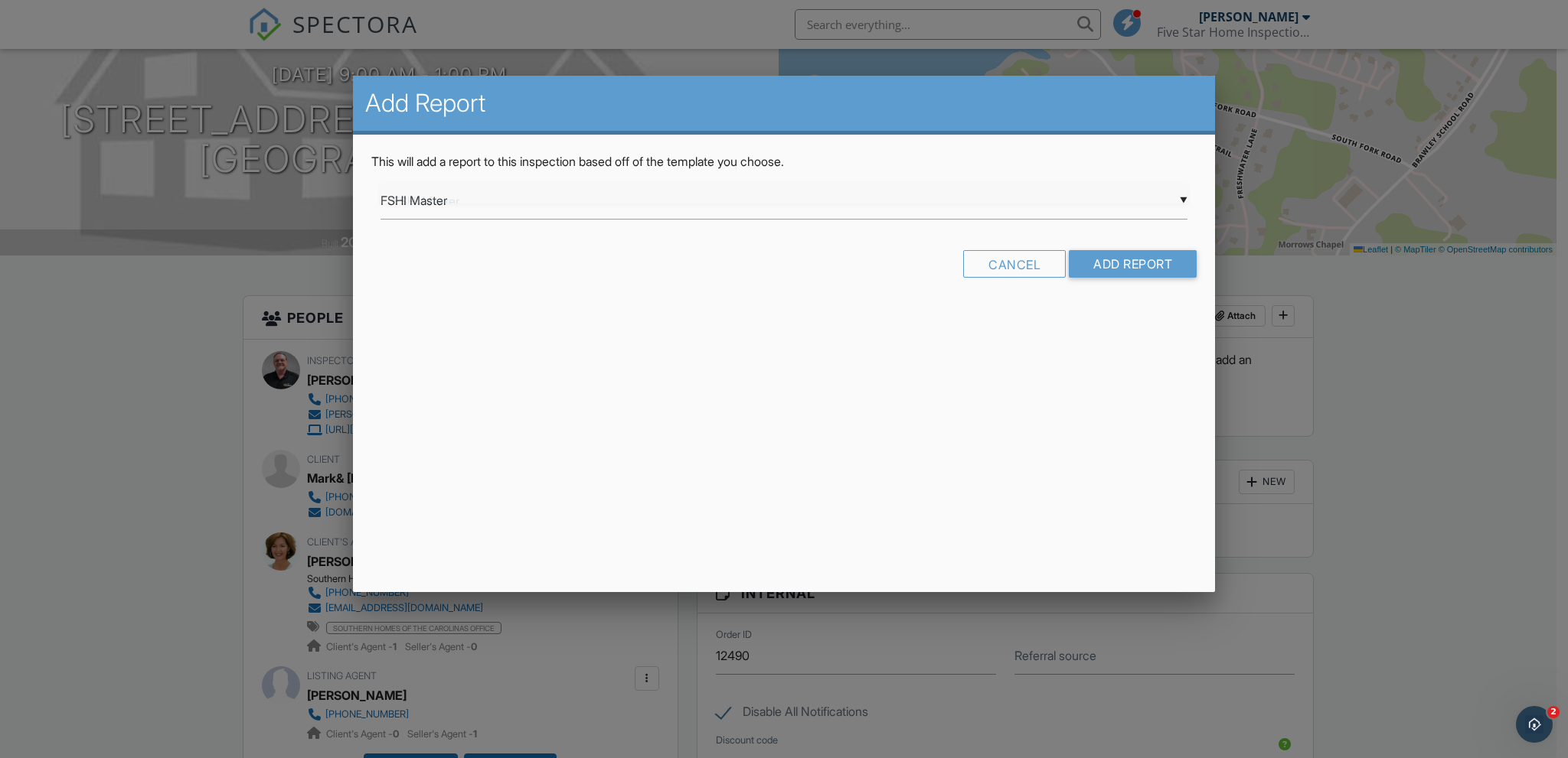
click at [1099, 200] on div "▼ FSHI Master FSHI Master Pre-Drywall FSHI Master Pre-Drywall" at bounding box center [784, 201] width 807 height 37
drag, startPoint x: 420, startPoint y: 203, endPoint x: 425, endPoint y: 209, distance: 7.8
click at [420, 204] on span "FSHI Master" at bounding box center [784, 201] width 807 height 38
click at [1118, 262] on input "Add Report" at bounding box center [1133, 263] width 128 height 27
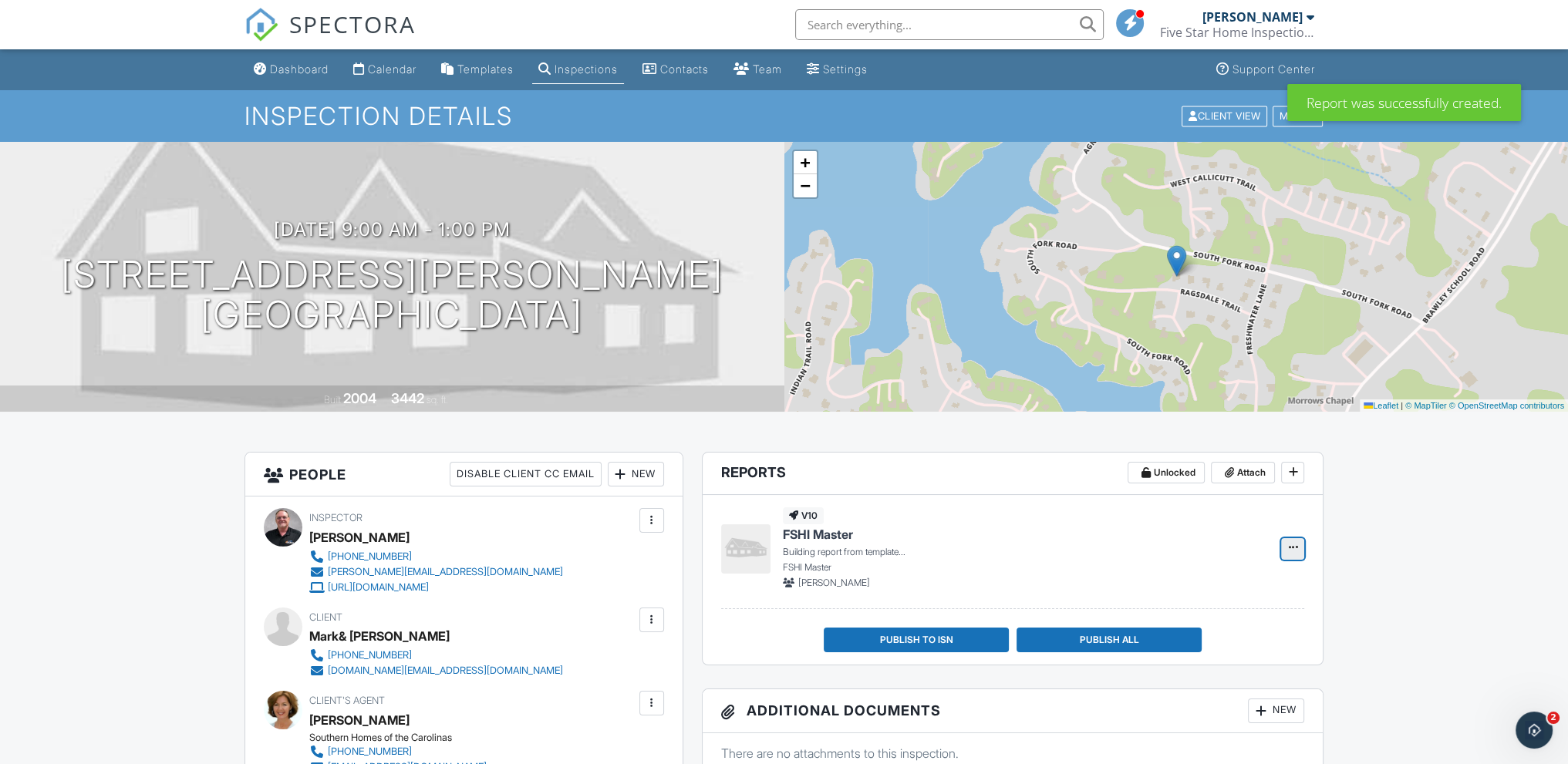
click at [1289, 548] on icon at bounding box center [1293, 548] width 9 height 11
drag, startPoint x: 1118, startPoint y: 531, endPoint x: 930, endPoint y: 553, distance: 189.3
click at [1118, 532] on h4 "FSHI Master" at bounding box center [1023, 535] width 481 height 17
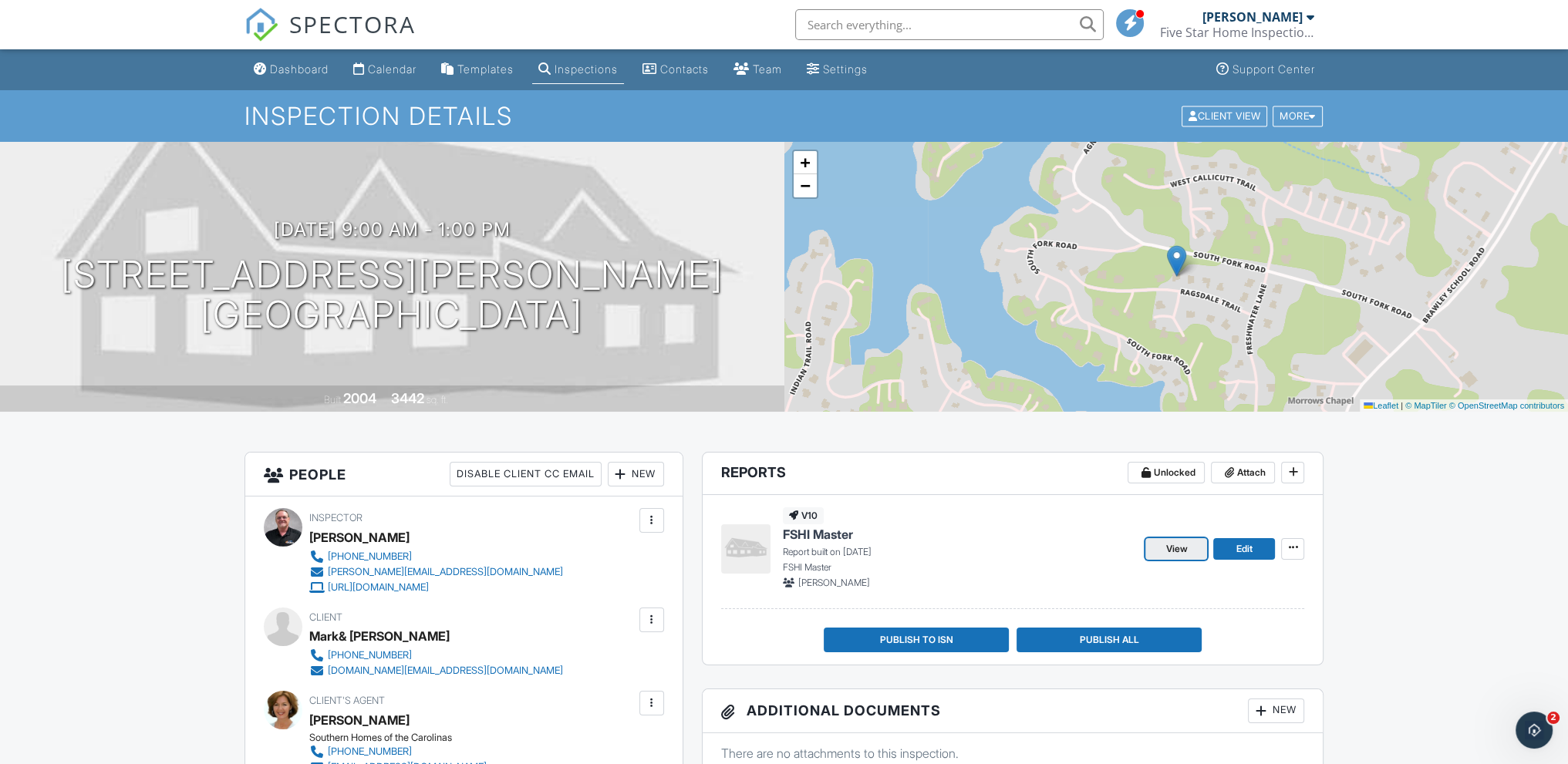
click at [1176, 554] on span "View" at bounding box center [1177, 550] width 22 height 16
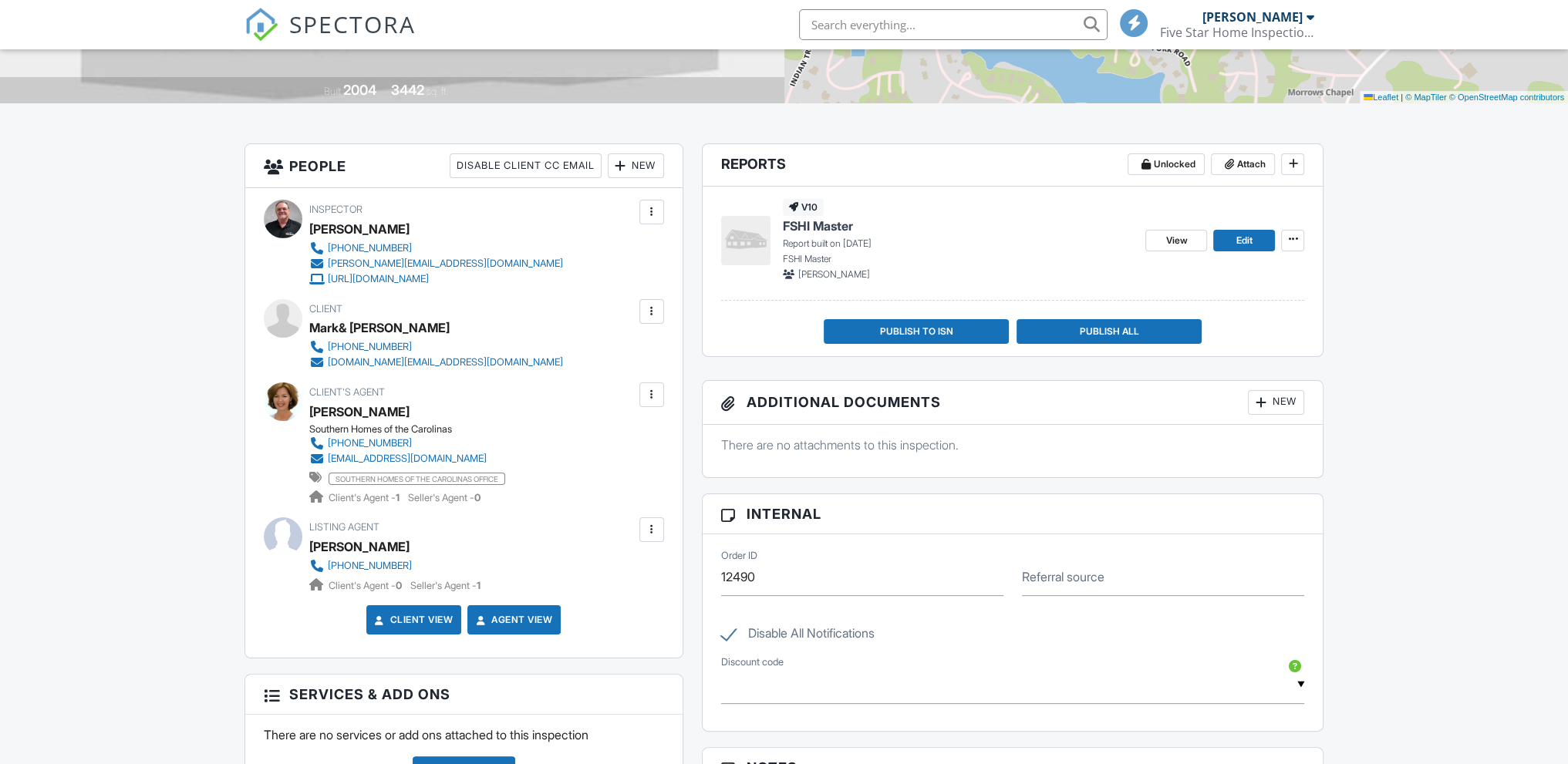
click at [654, 314] on div at bounding box center [652, 312] width 16 height 16
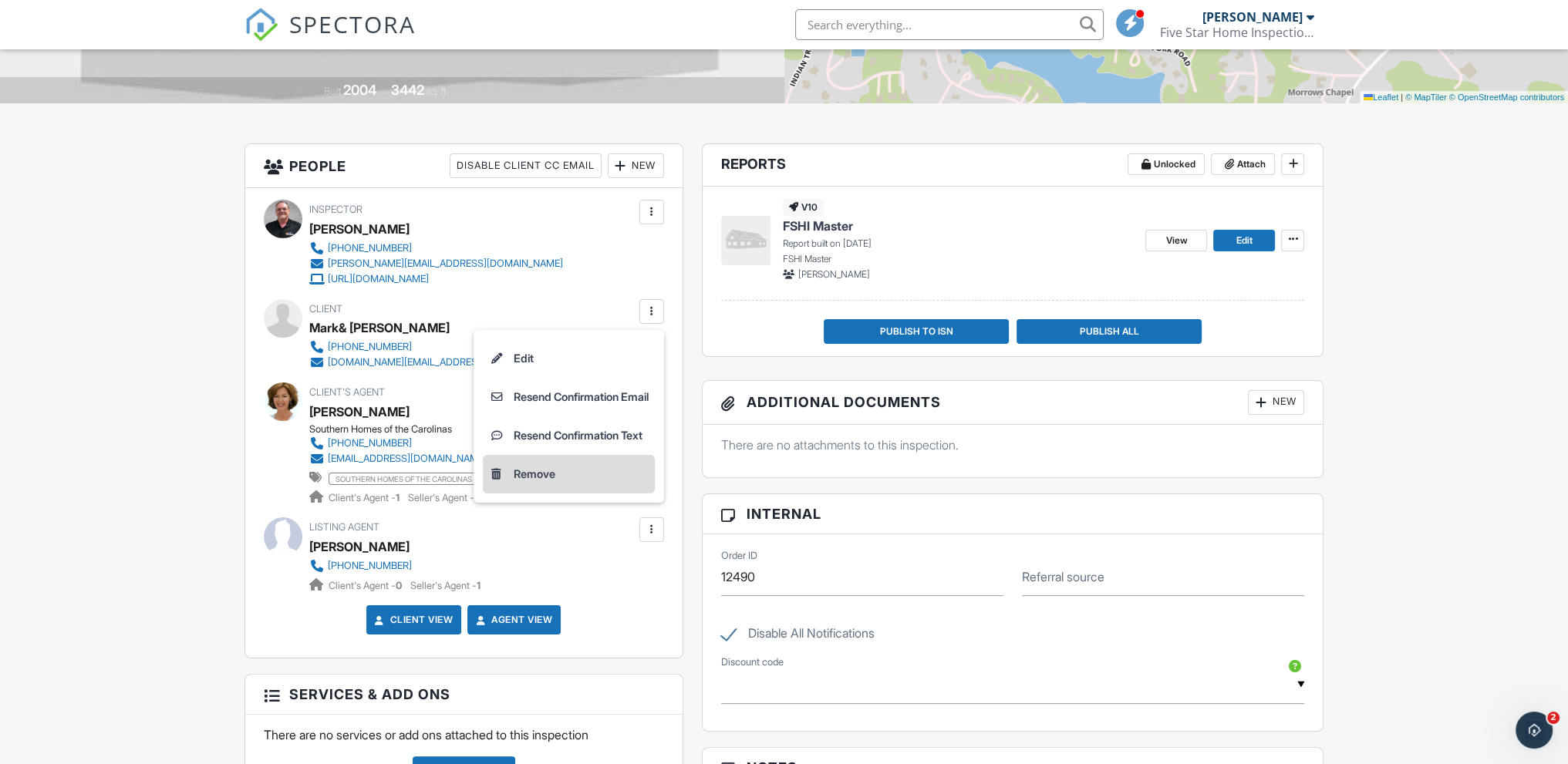
click at [527, 473] on div "Remove" at bounding box center [534, 474] width 41 height 19
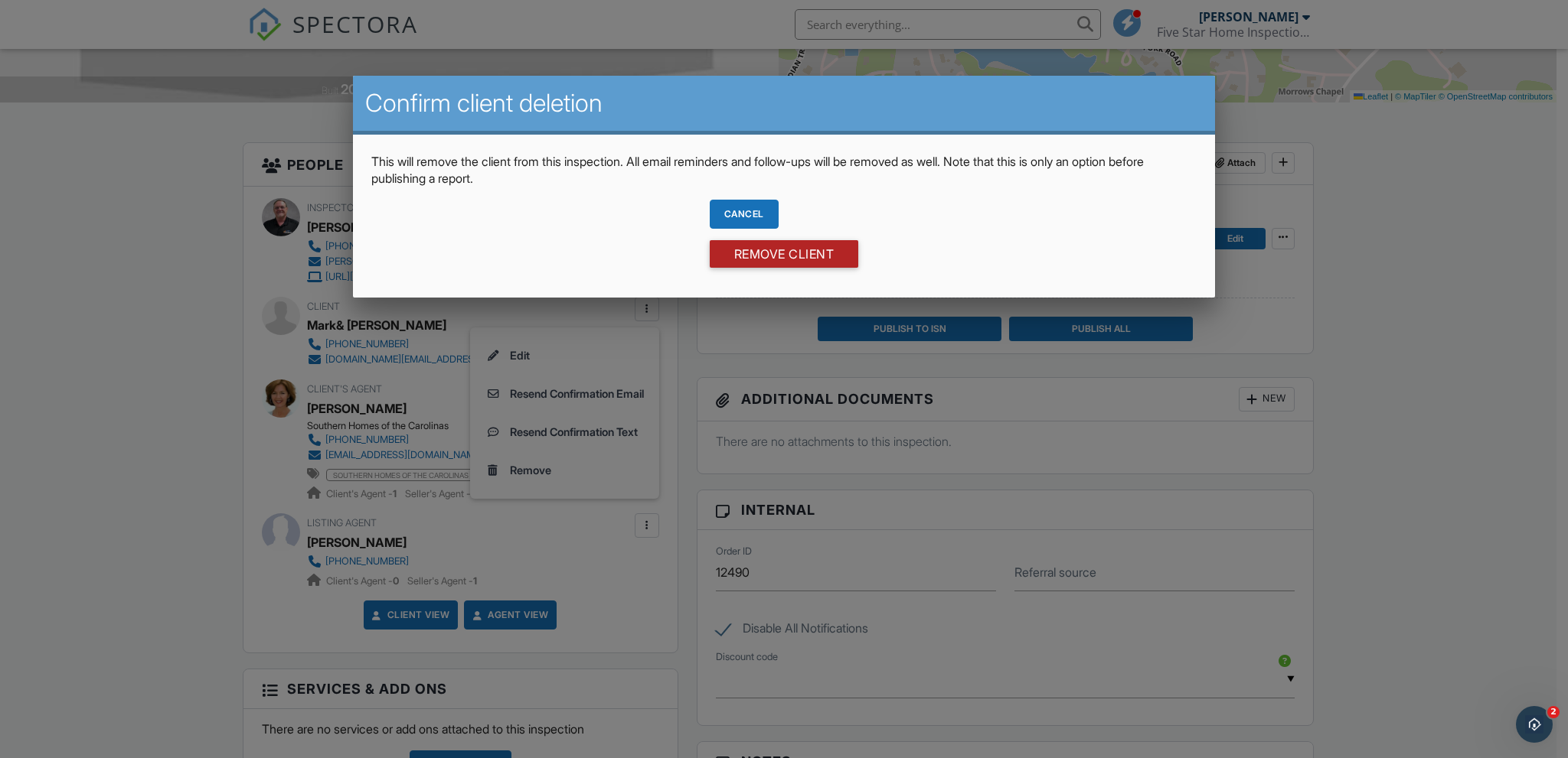
click at [766, 250] on input "Remove Client" at bounding box center [784, 253] width 149 height 27
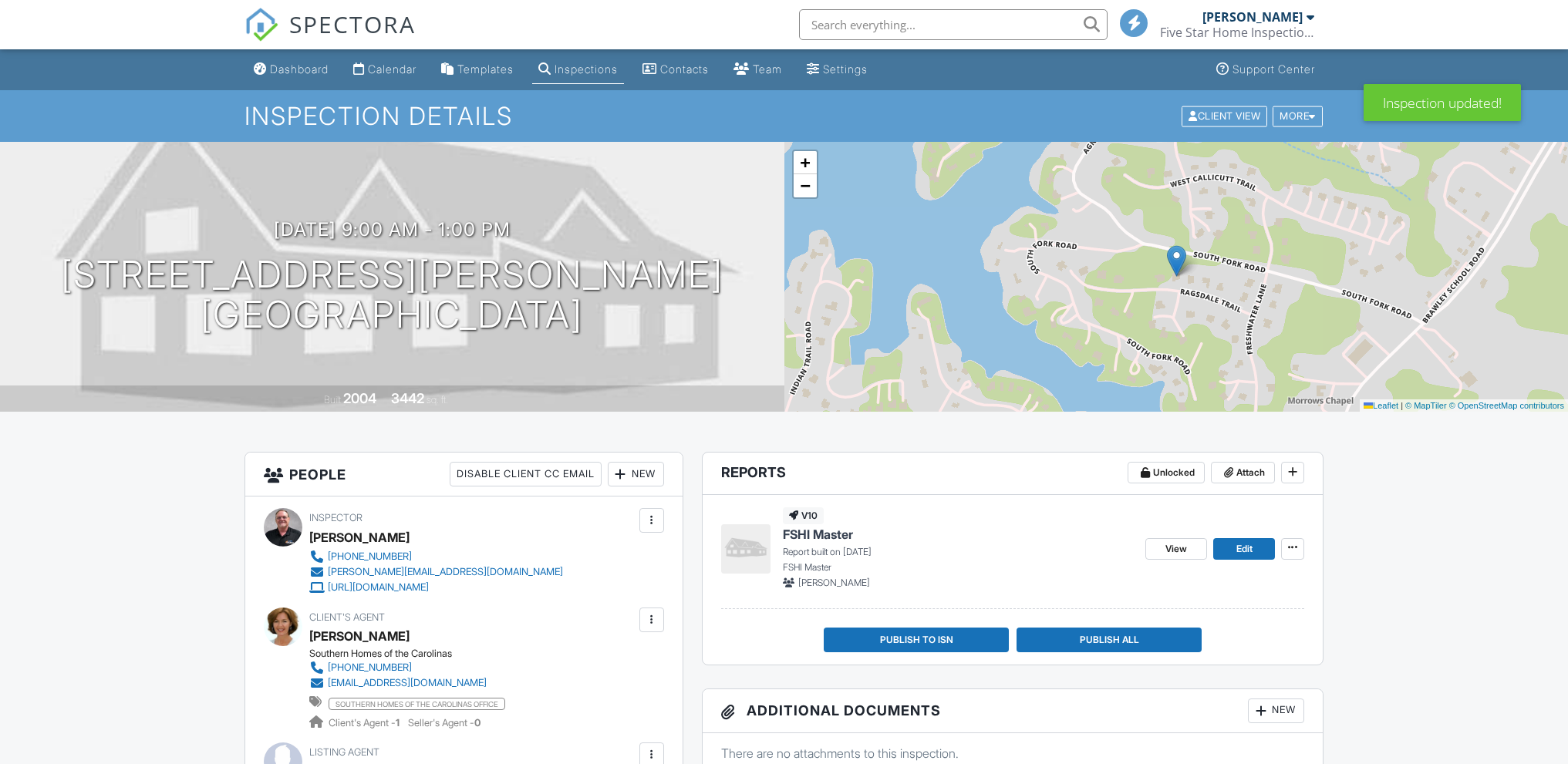
click at [648, 612] on div at bounding box center [652, 620] width 16 height 16
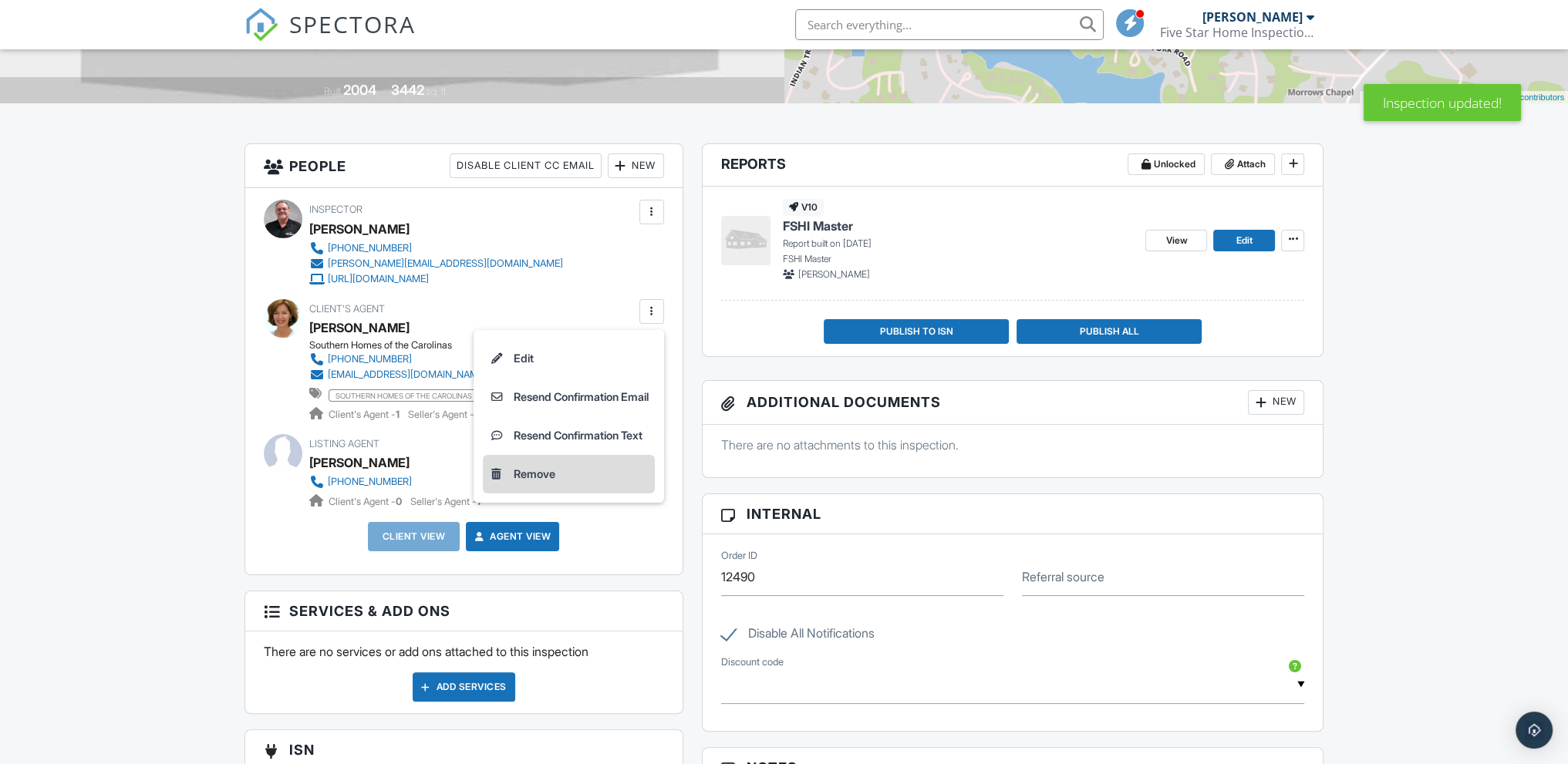
click at [539, 476] on li "Remove" at bounding box center [569, 474] width 172 height 38
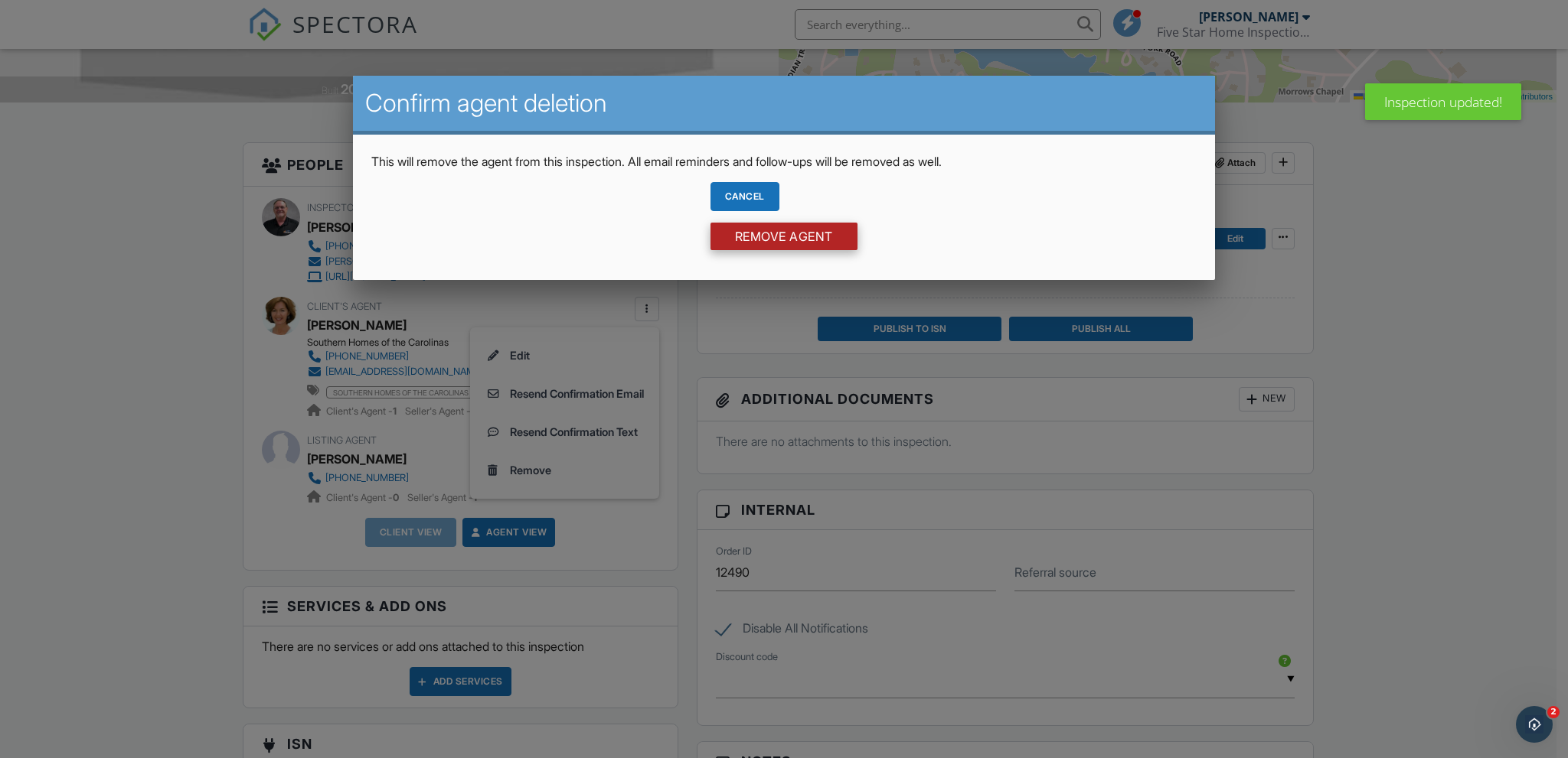
click at [750, 234] on input "Remove Agent" at bounding box center [783, 236] width 147 height 27
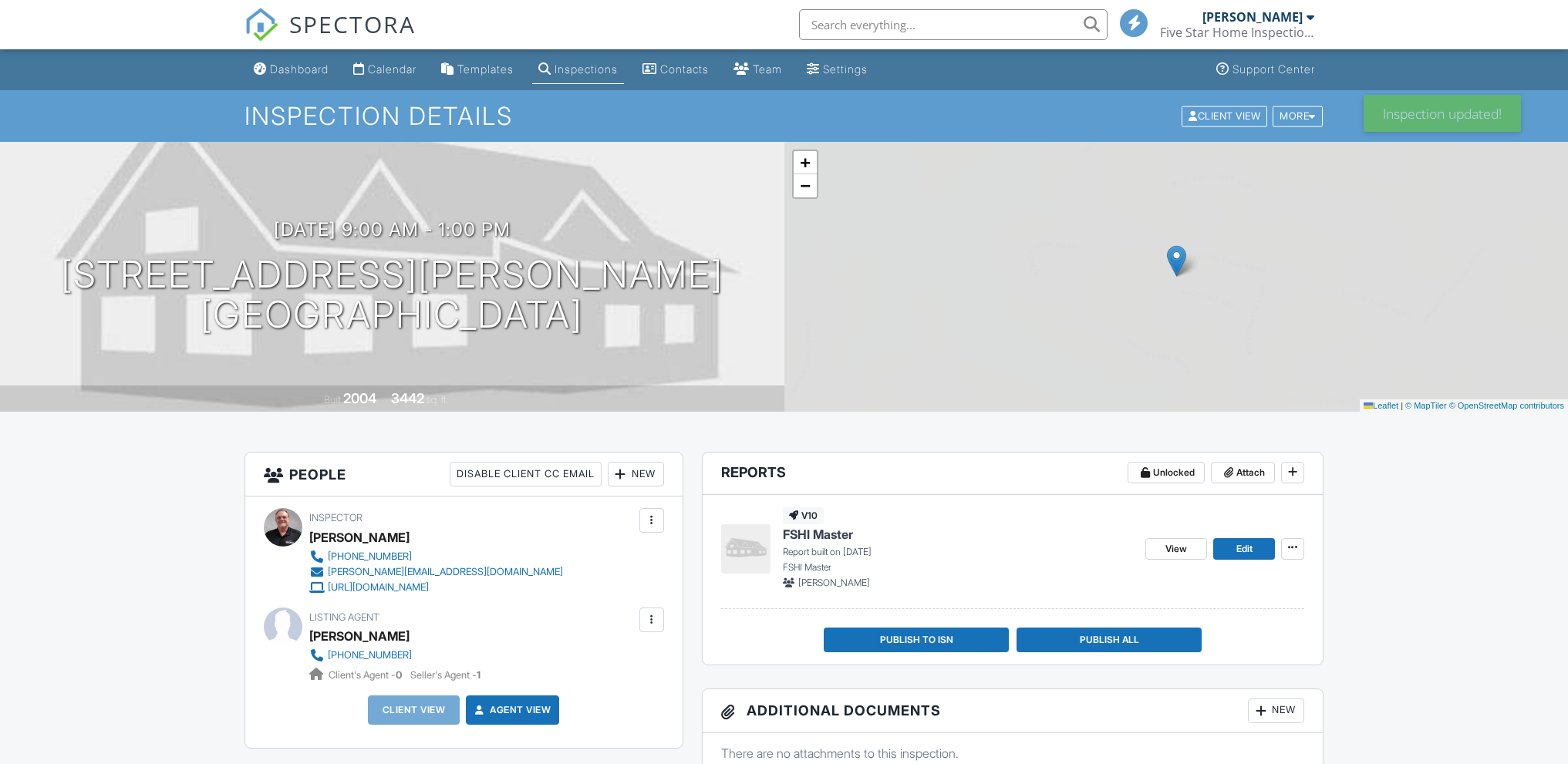
scroll to position [56, 0]
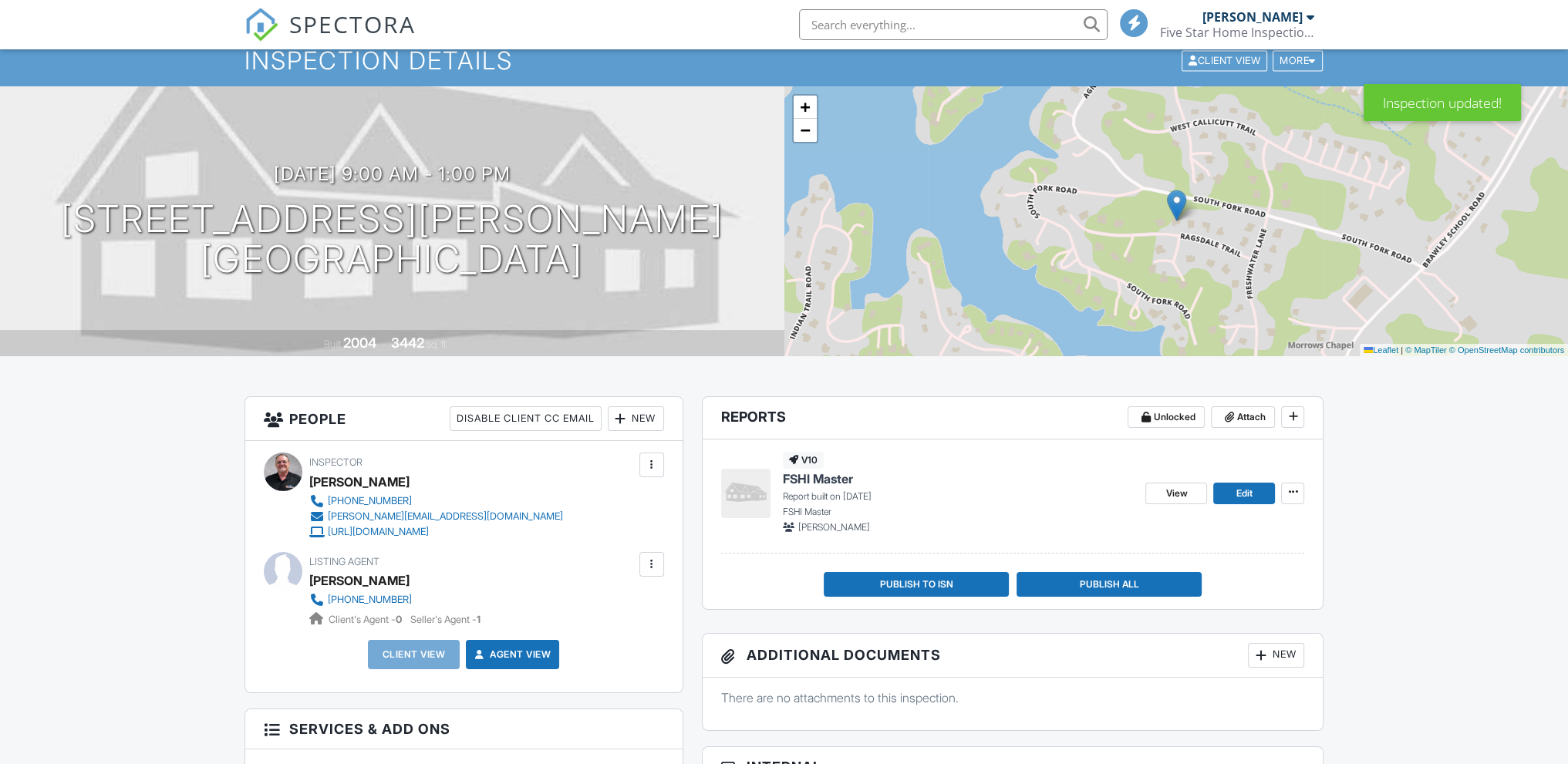
click at [647, 557] on div at bounding box center [652, 564] width 16 height 16
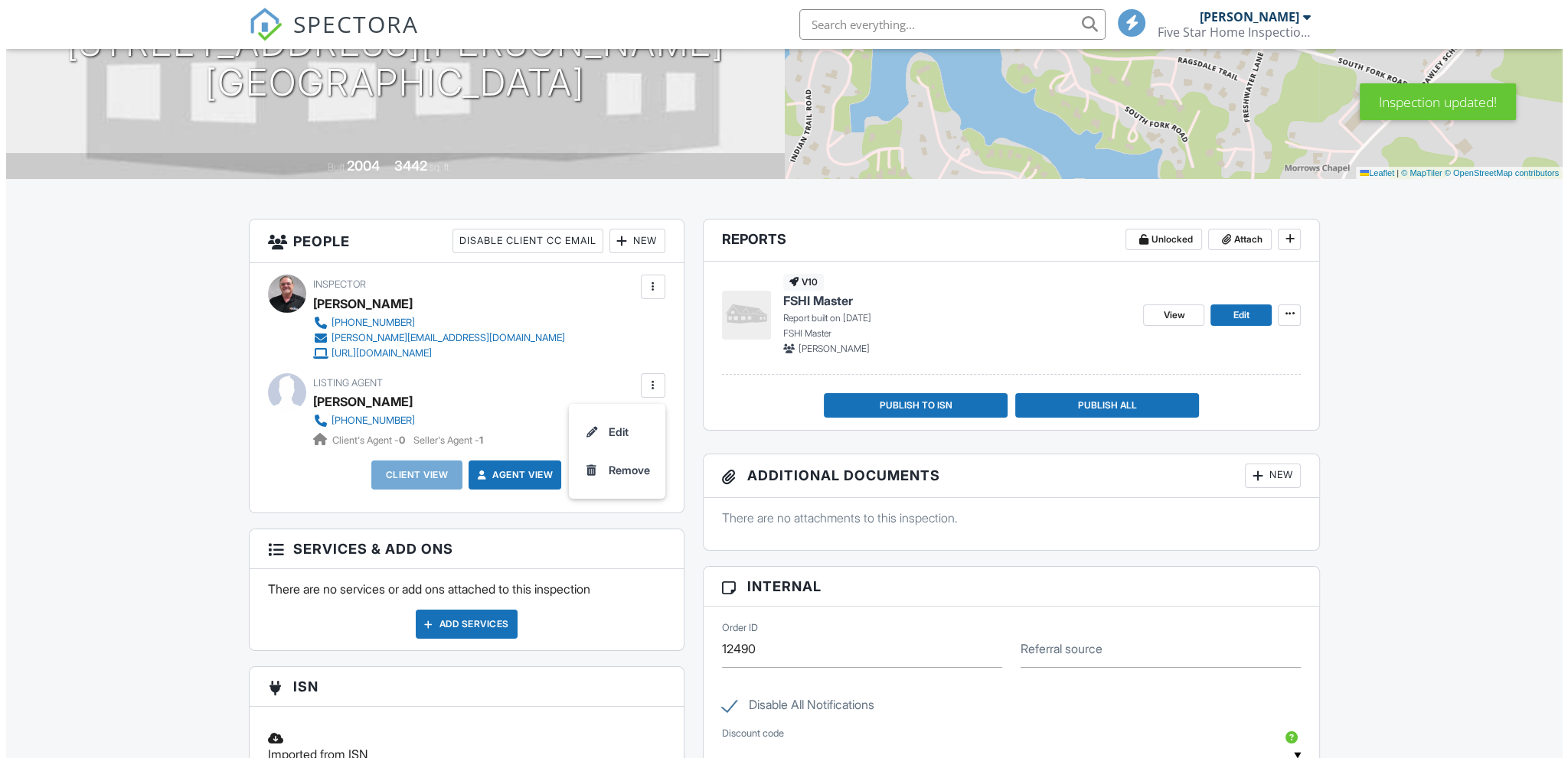
scroll to position [0, 0]
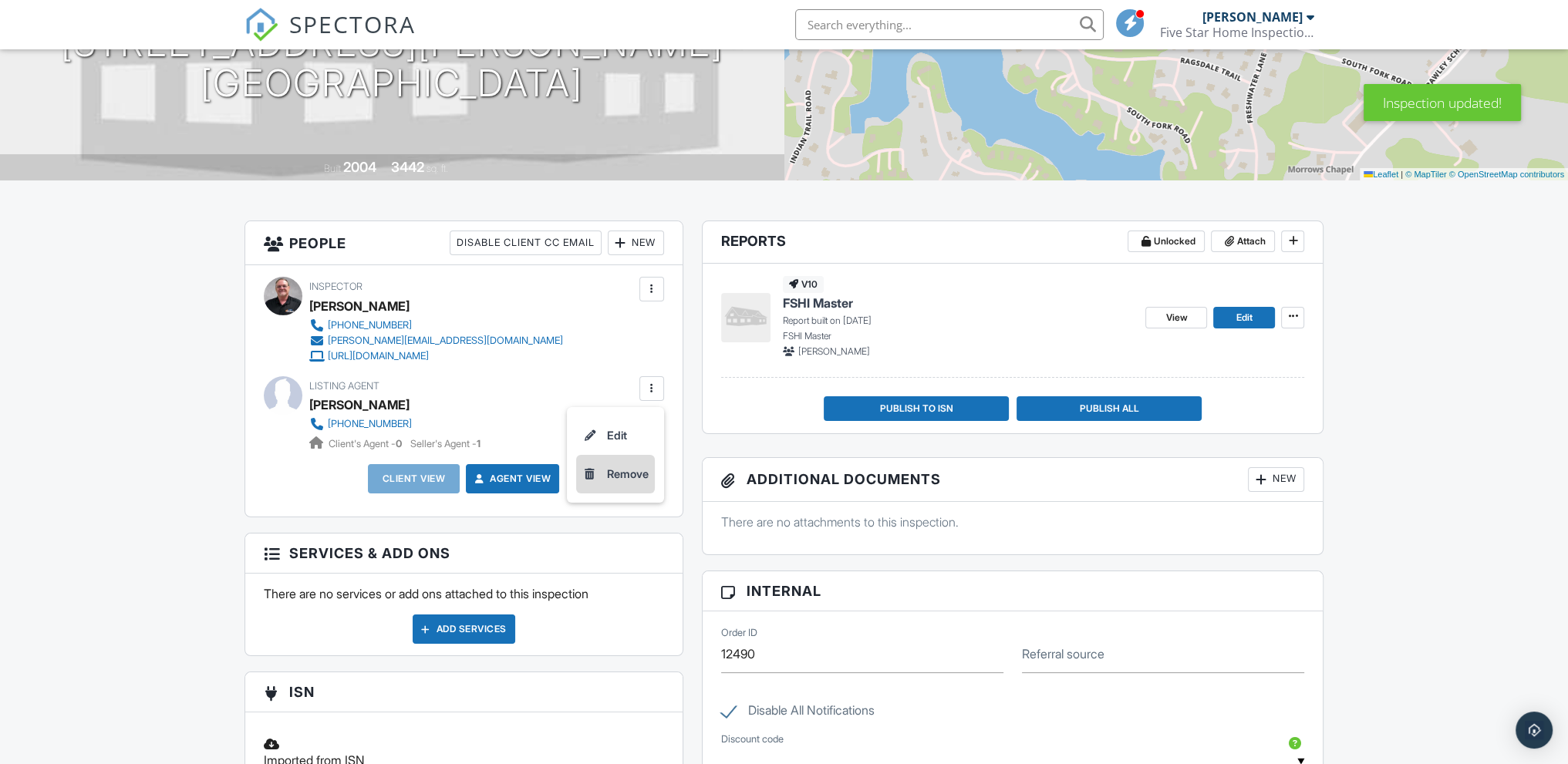
click at [627, 478] on li "Remove" at bounding box center [615, 474] width 79 height 38
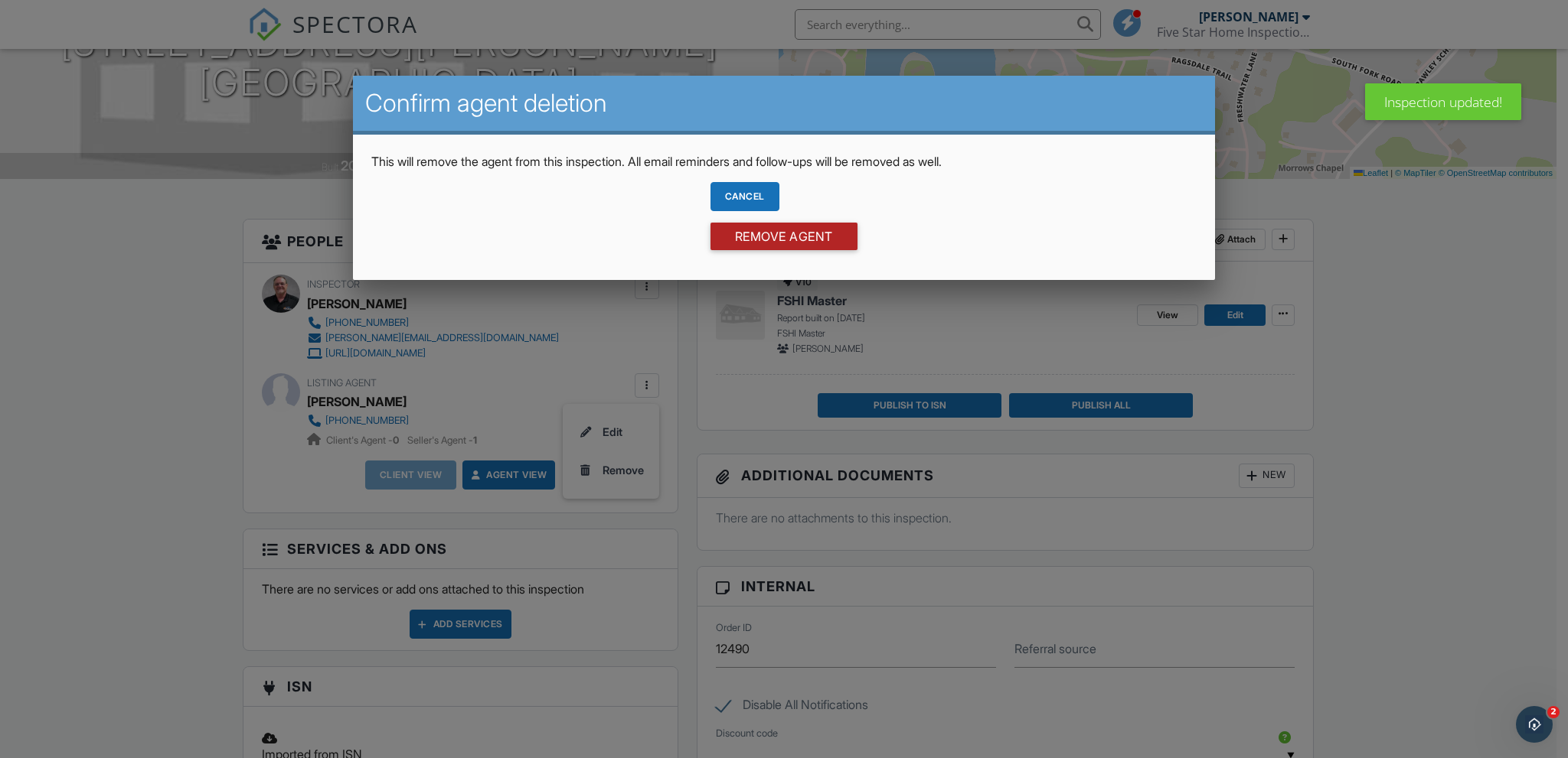
click at [786, 236] on input "Remove Agent" at bounding box center [783, 236] width 147 height 27
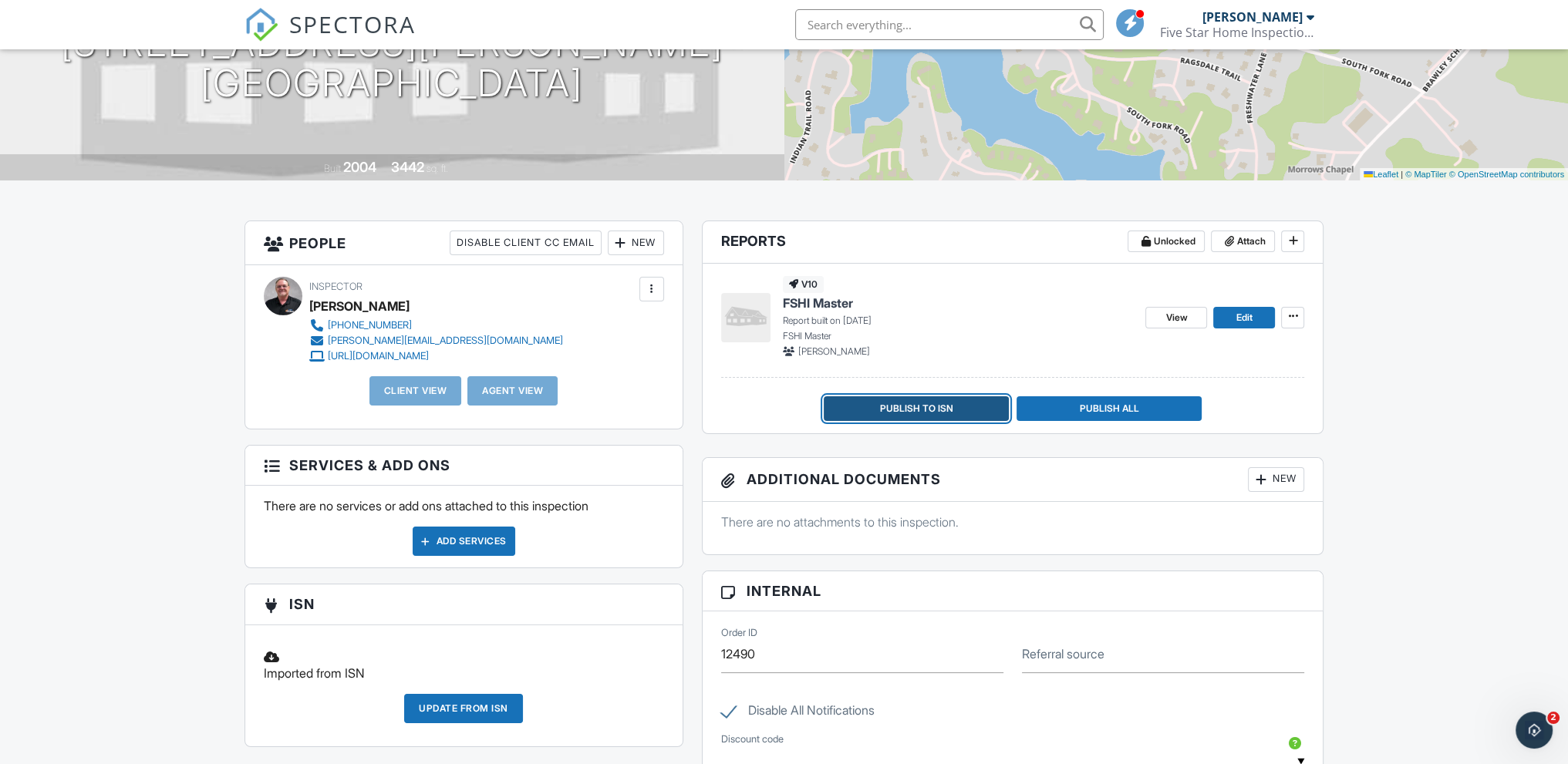
click at [908, 407] on span "Publish to ISN" at bounding box center [917, 409] width 74 height 16
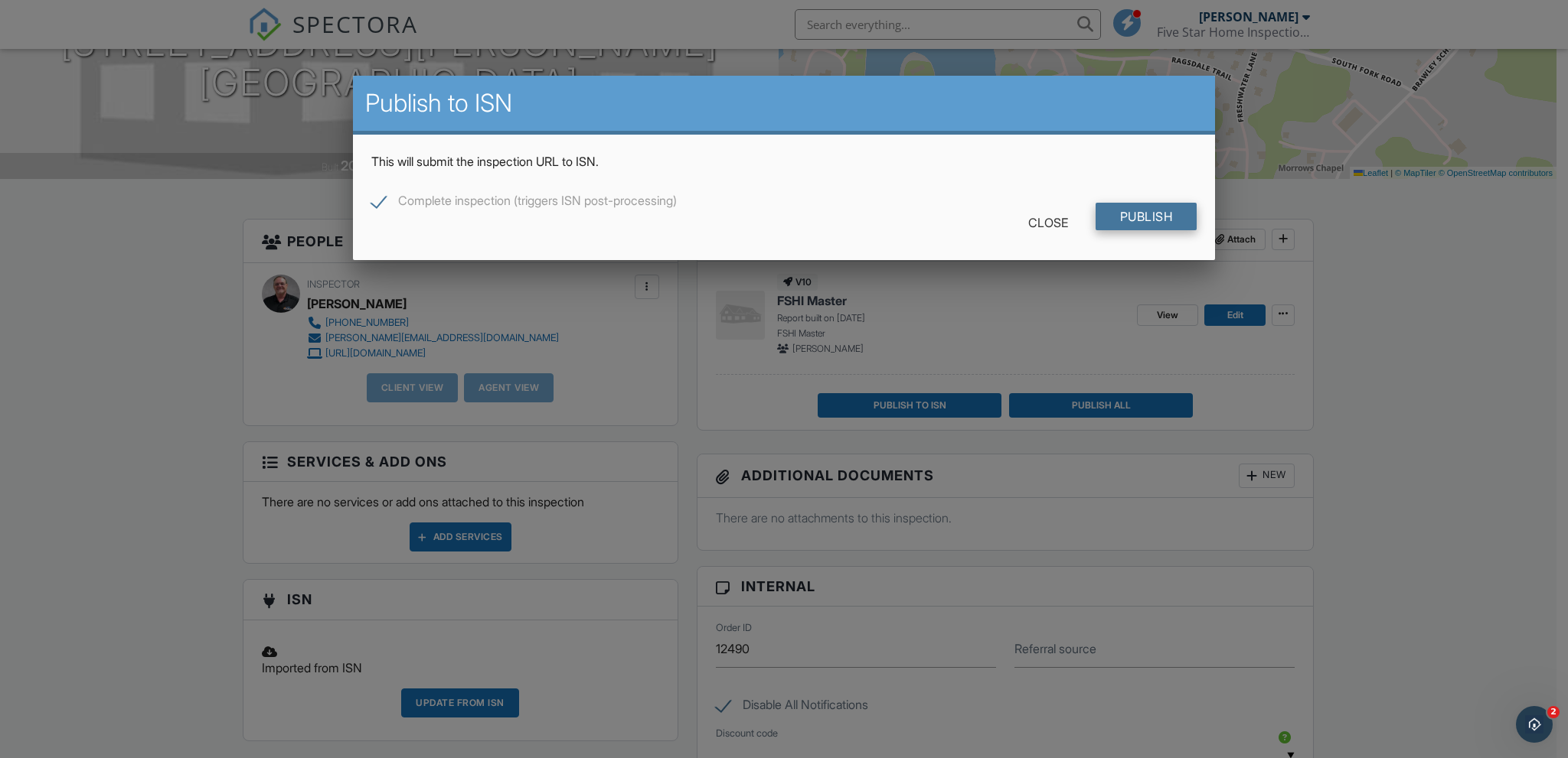
click at [1133, 217] on input "Publish" at bounding box center [1146, 216] width 102 height 27
